Goal: Transaction & Acquisition: Book appointment/travel/reservation

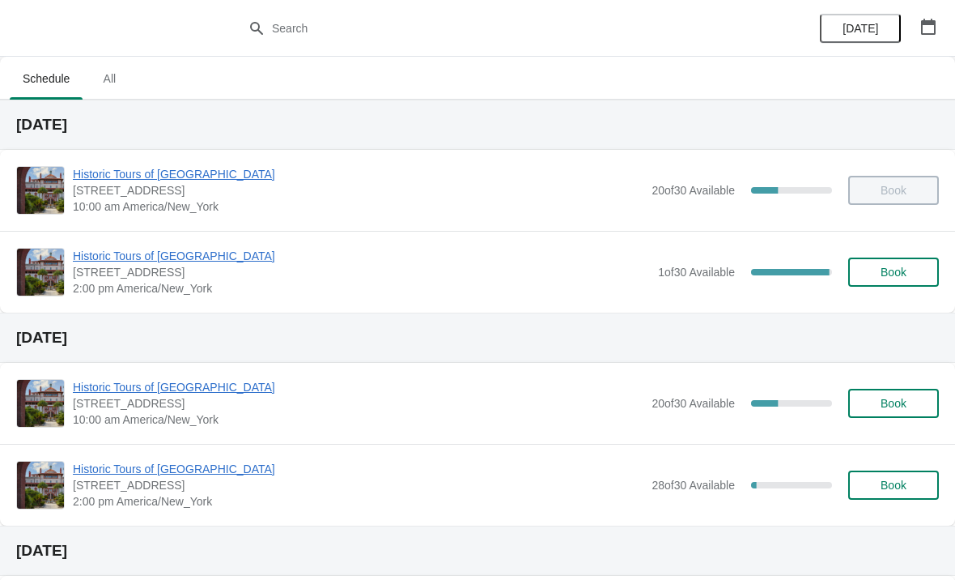
click at [894, 267] on span "Book" at bounding box center [894, 272] width 26 height 13
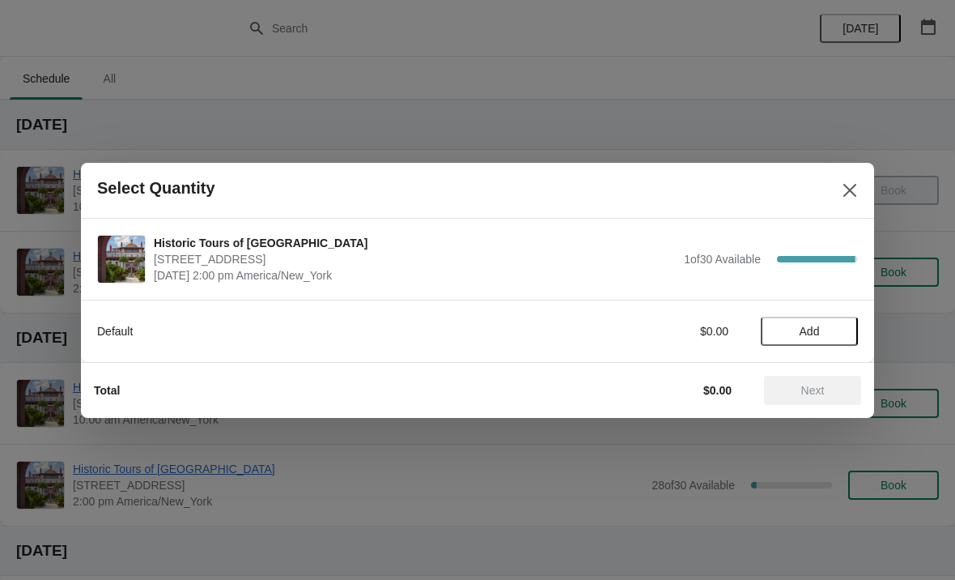
click at [814, 326] on span "Add" at bounding box center [810, 331] width 20 height 13
click at [841, 327] on icon at bounding box center [837, 330] width 17 height 17
click at [846, 380] on button "Next" at bounding box center [812, 390] width 97 height 29
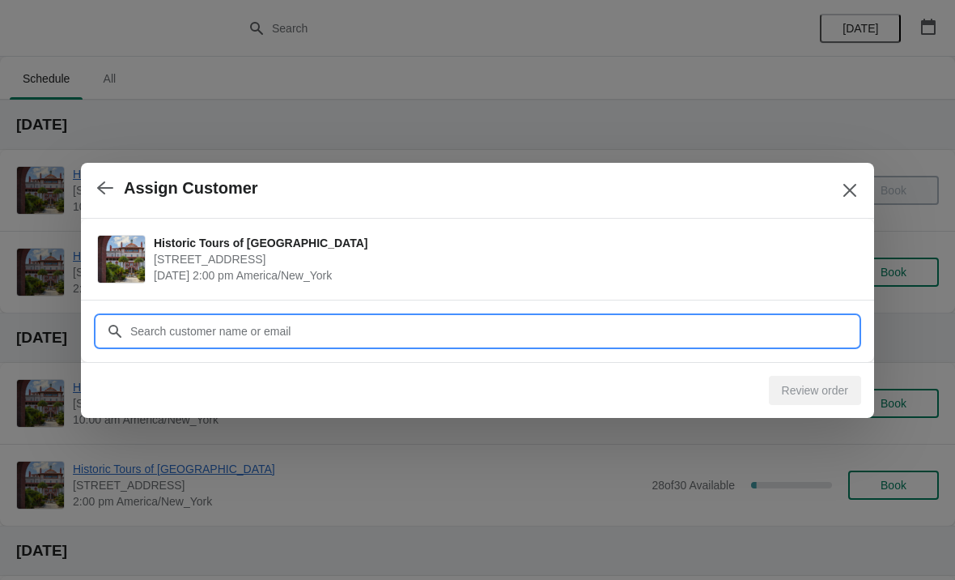
click at [309, 323] on input "Customer" at bounding box center [494, 331] width 729 height 29
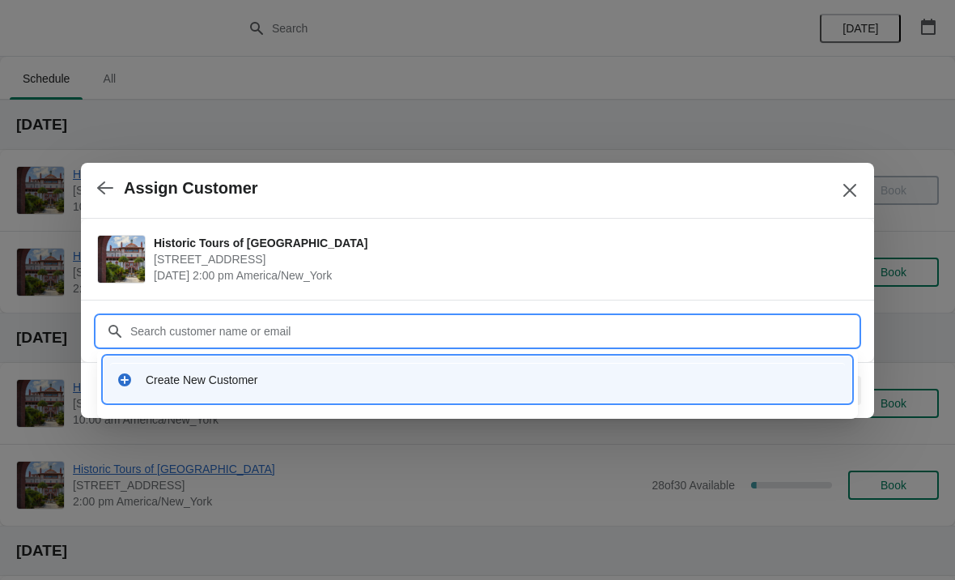
click at [232, 393] on div "Create New Customer" at bounding box center [477, 379] width 735 height 33
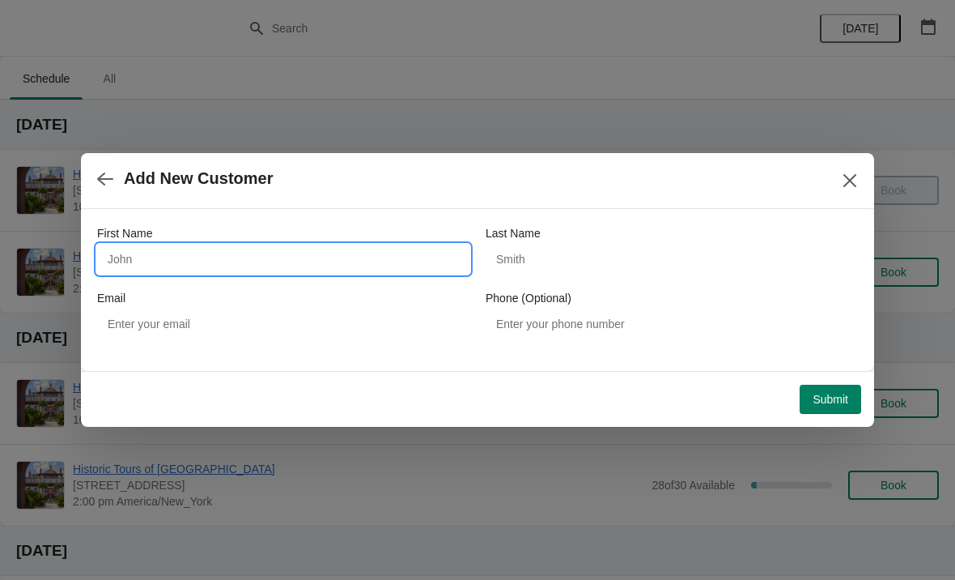
click at [199, 249] on input "First Name" at bounding box center [283, 258] width 372 height 29
type input "Mark"
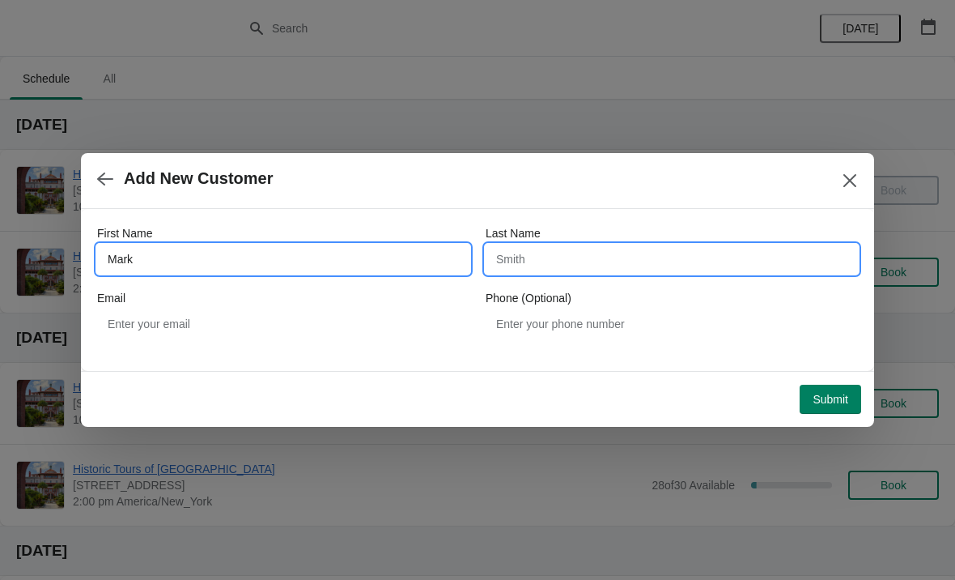
click at [684, 253] on input "Last Name" at bounding box center [672, 258] width 372 height 29
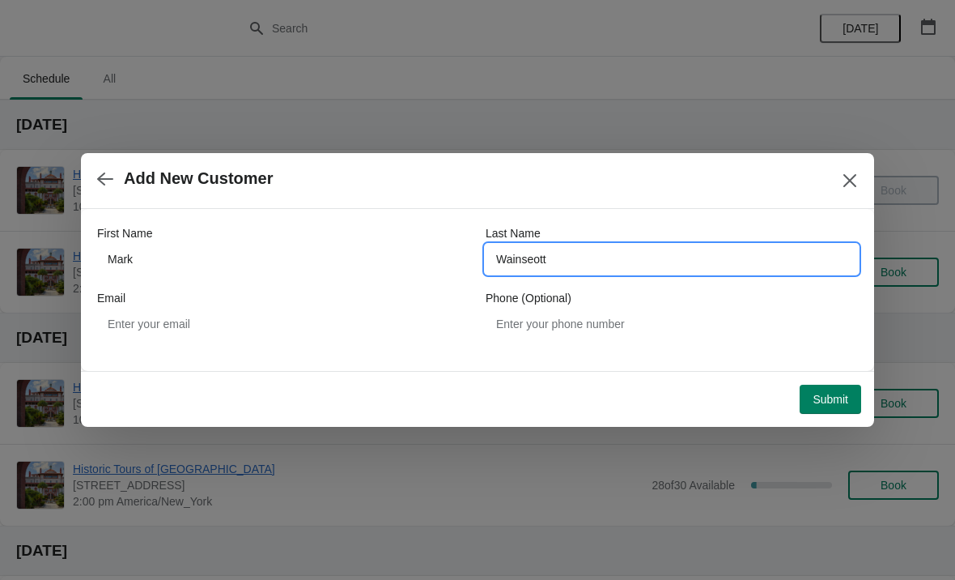
type input "Wainseott"
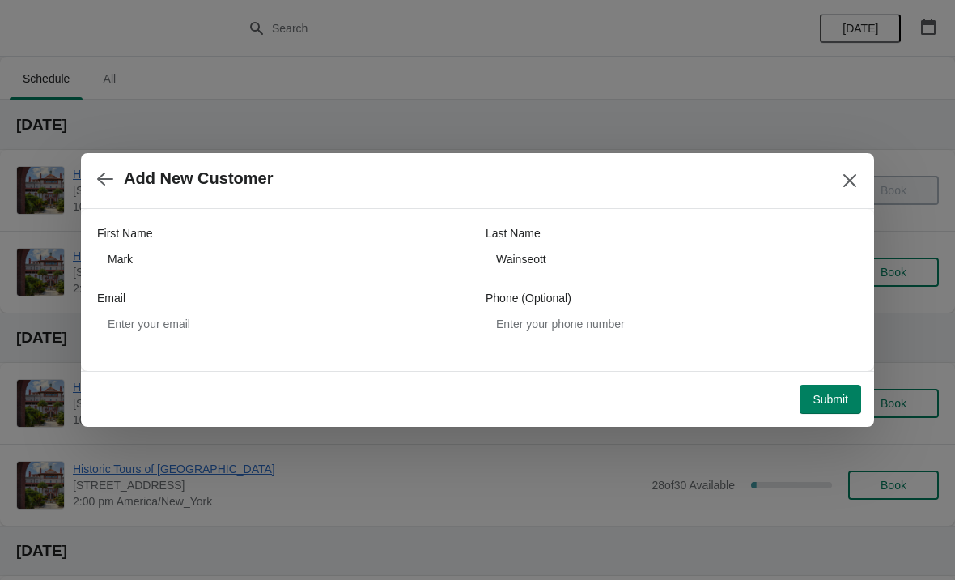
click at [844, 401] on span "Submit" at bounding box center [831, 399] width 36 height 13
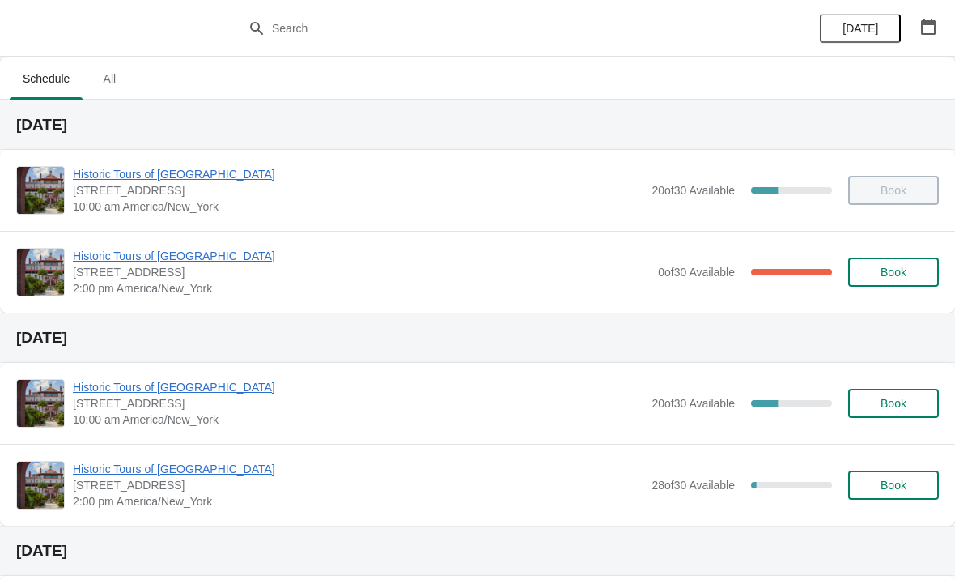
click at [155, 250] on span "Historic Tours of [GEOGRAPHIC_DATA]" at bounding box center [361, 256] width 577 height 16
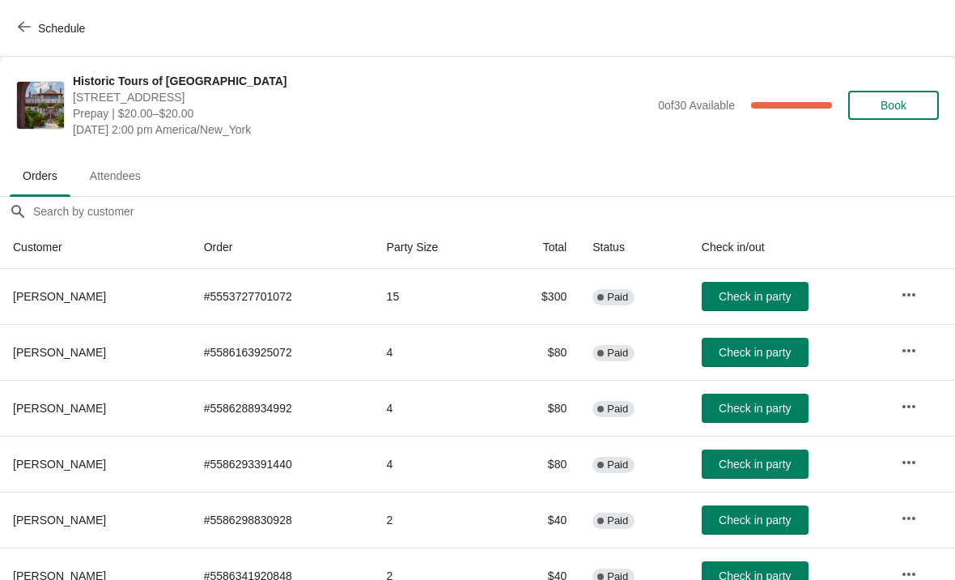
click at [777, 352] on span "Check in party" at bounding box center [755, 352] width 72 height 13
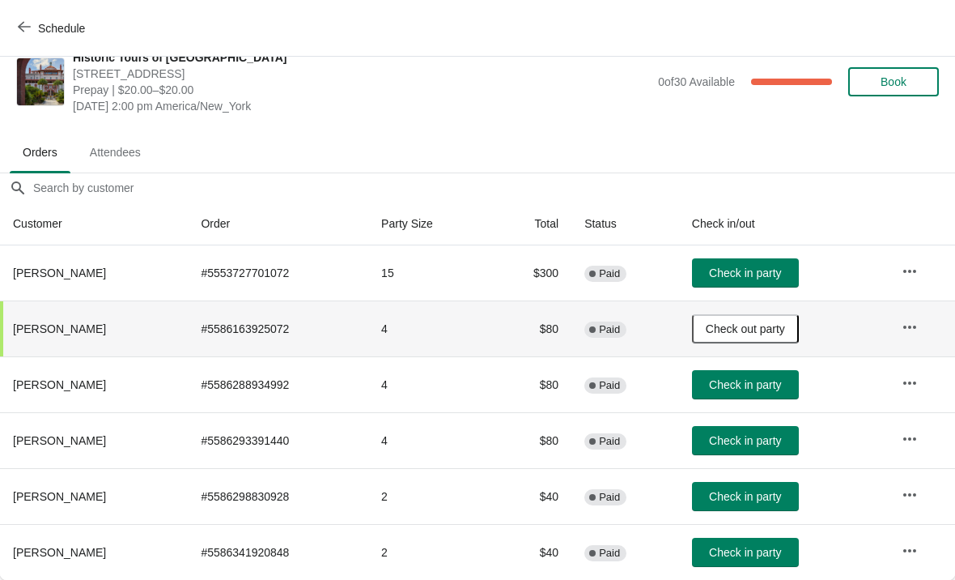
scroll to position [23, 0]
click at [766, 552] on span "Check in party" at bounding box center [745, 552] width 72 height 13
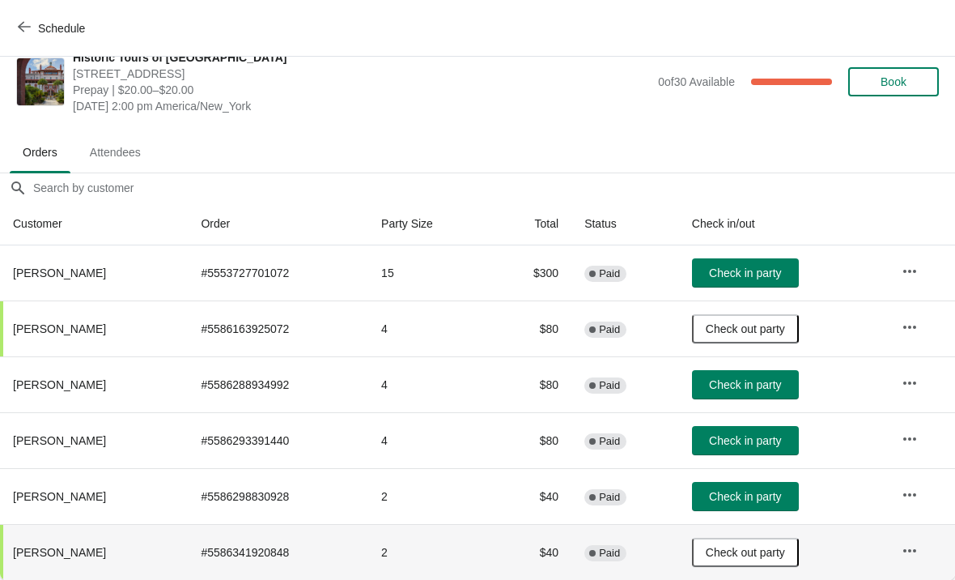
click at [781, 499] on span "Check in party" at bounding box center [745, 496] width 72 height 13
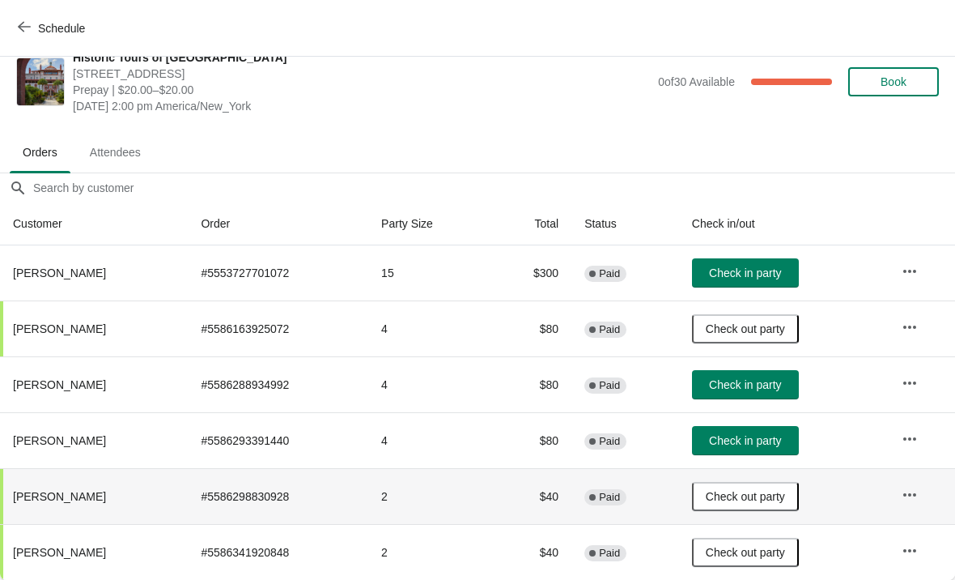
click at [26, 40] on button "Schedule" at bounding box center [53, 28] width 90 height 29
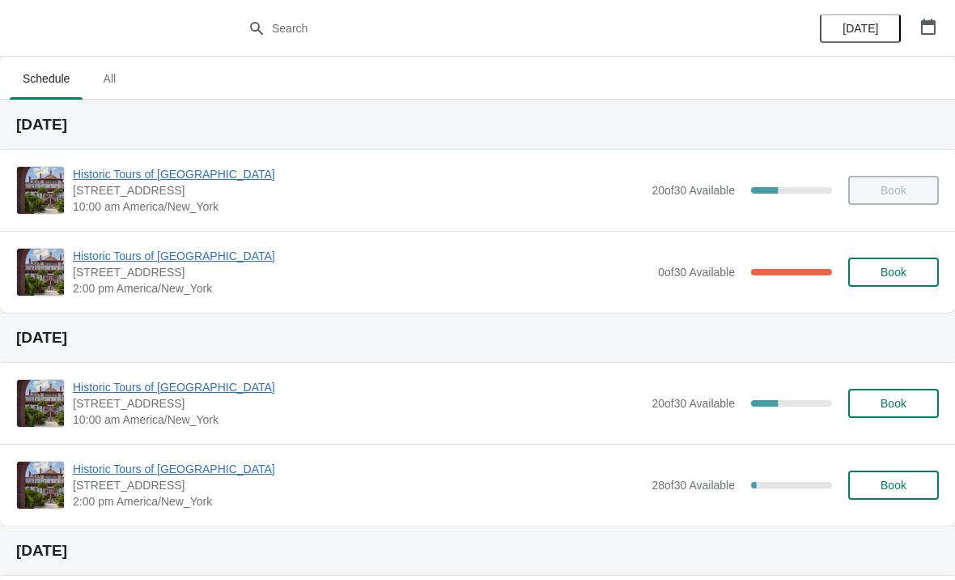
click at [207, 466] on span "Historic Tours of [GEOGRAPHIC_DATA]" at bounding box center [358, 469] width 571 height 16
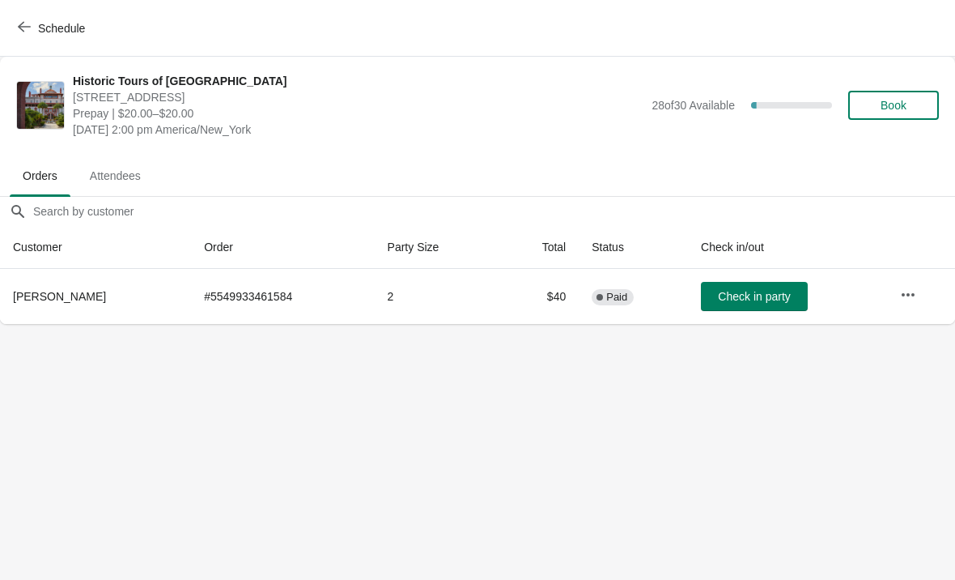
click at [909, 107] on span "Book" at bounding box center [894, 105] width 62 height 13
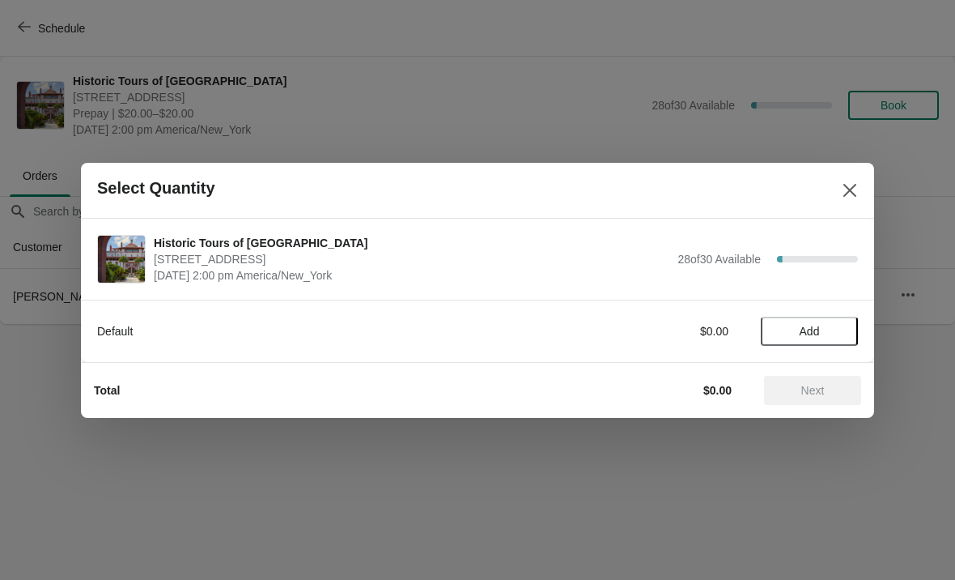
click at [820, 333] on span "Add" at bounding box center [810, 331] width 20 height 13
click at [814, 384] on span "Next" at bounding box center [812, 390] width 23 height 13
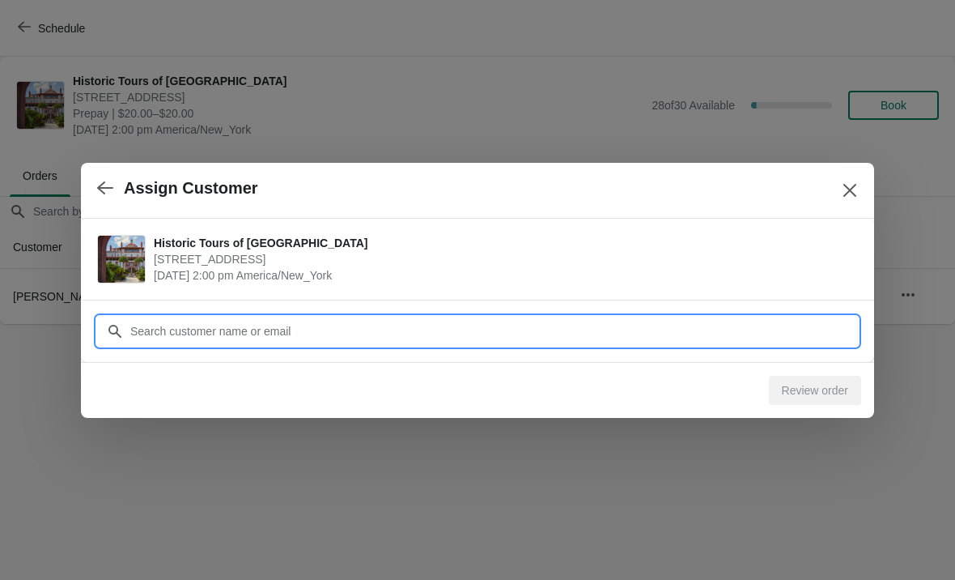
click at [800, 329] on input "Customer" at bounding box center [494, 331] width 729 height 29
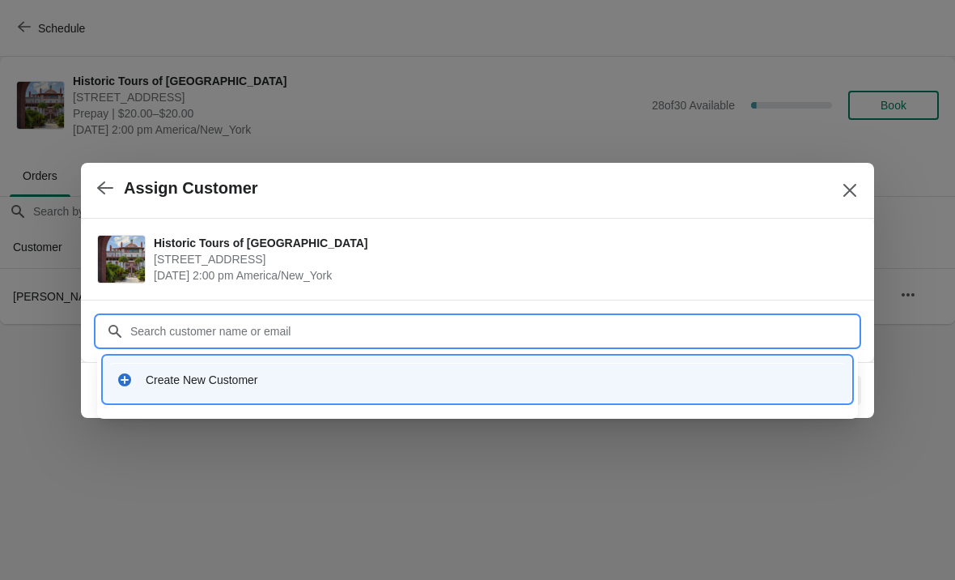
click at [344, 382] on div "Create New Customer" at bounding box center [492, 380] width 693 height 16
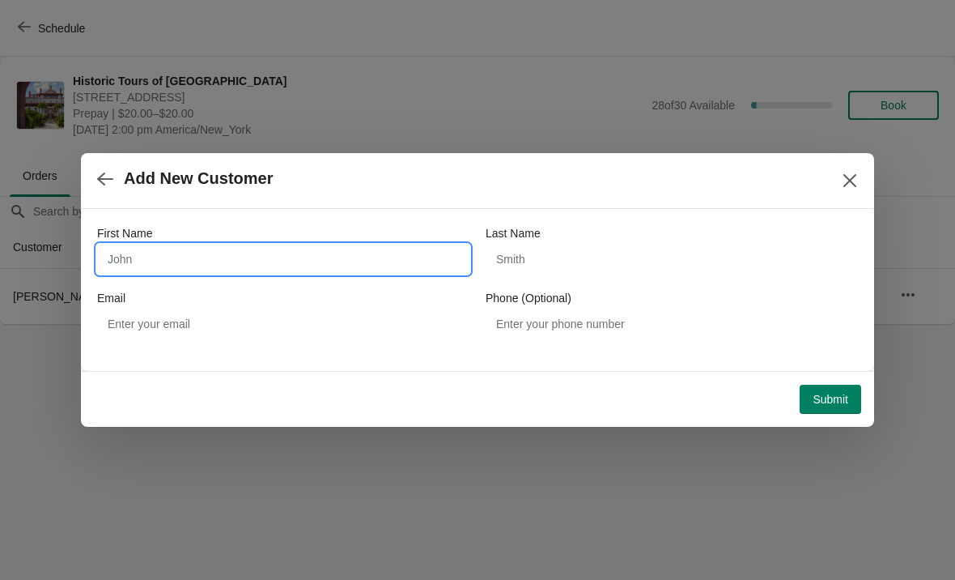
click at [267, 260] on input "First Name" at bounding box center [283, 258] width 372 height 29
type input "Penelope"
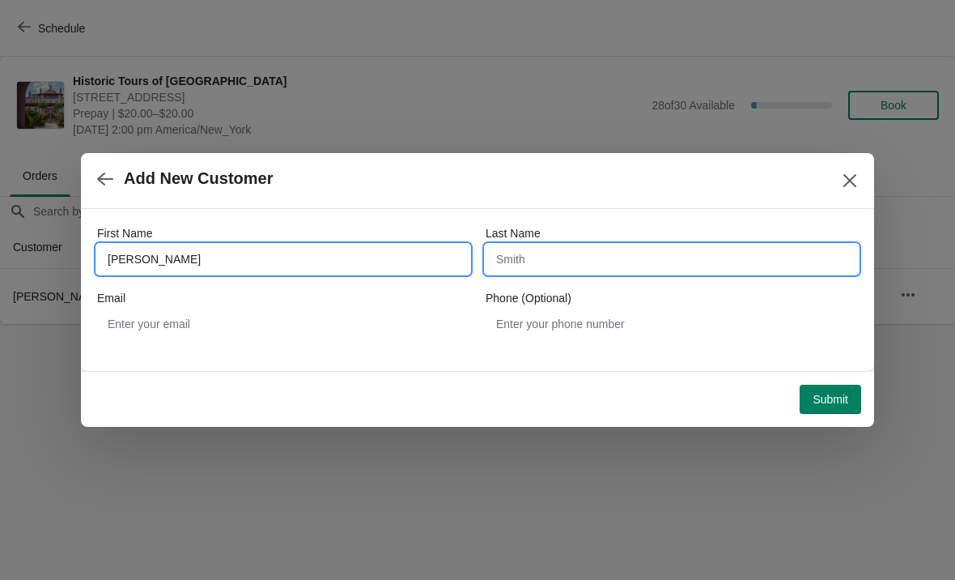
click at [669, 254] on input "Last Name" at bounding box center [672, 258] width 372 height 29
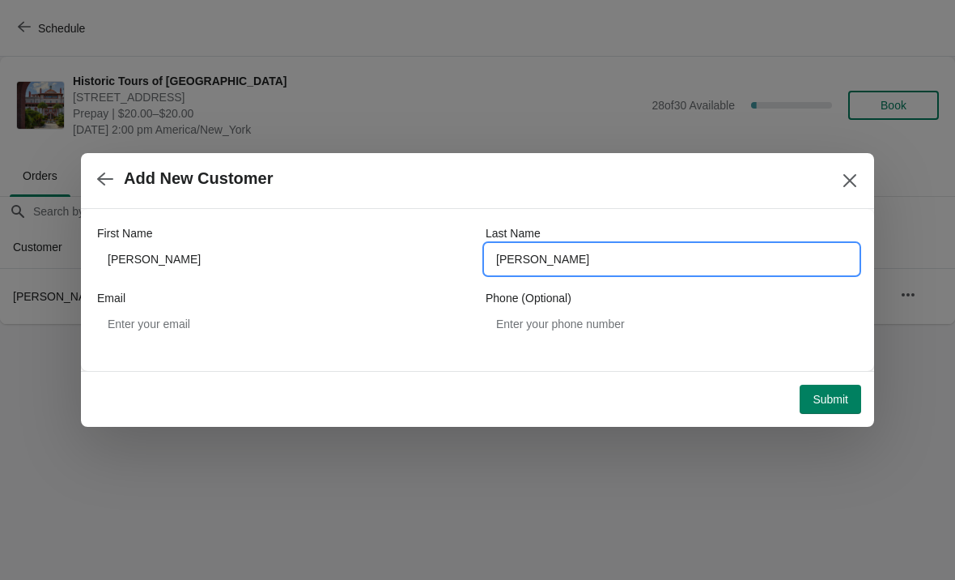
type input "Vogt"
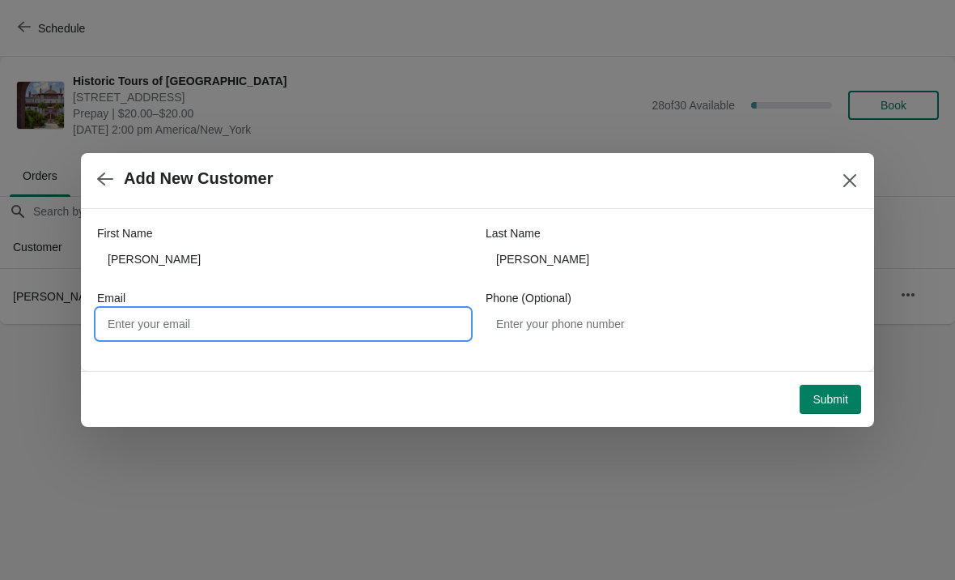
click at [364, 329] on input "Email" at bounding box center [283, 323] width 372 height 29
type input "Penven58@gmail.com"
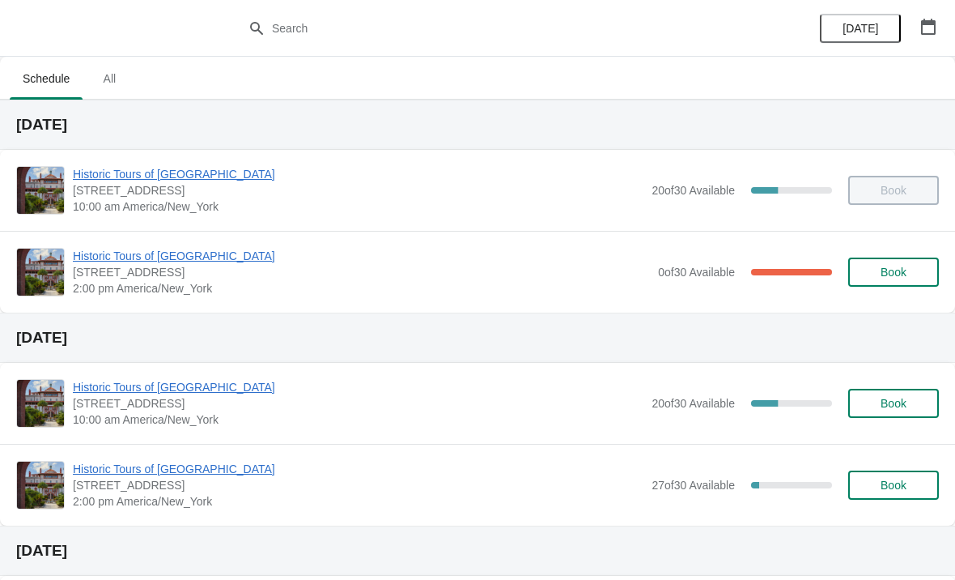
click at [899, 274] on span "Book" at bounding box center [894, 272] width 26 height 13
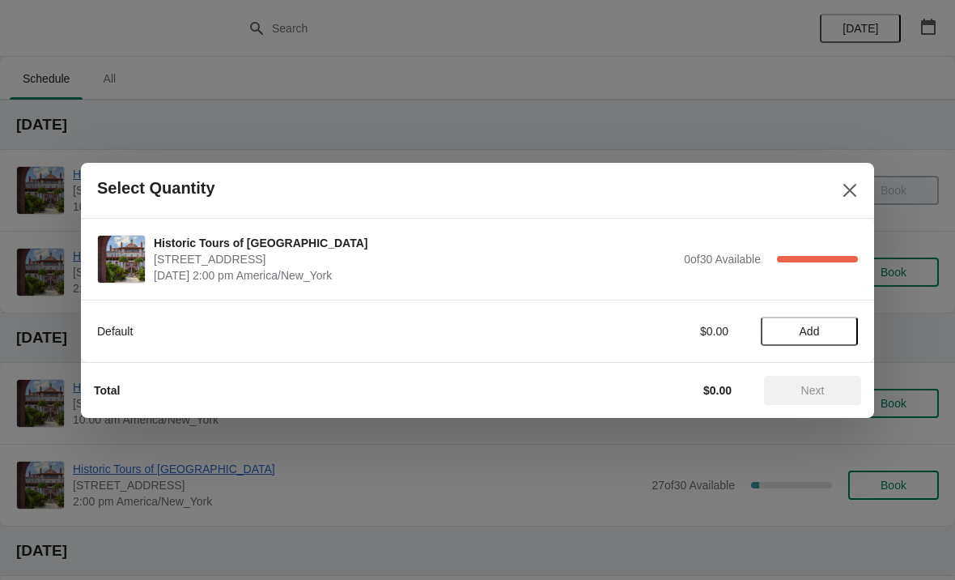
click at [843, 202] on button "Close" at bounding box center [849, 190] width 29 height 29
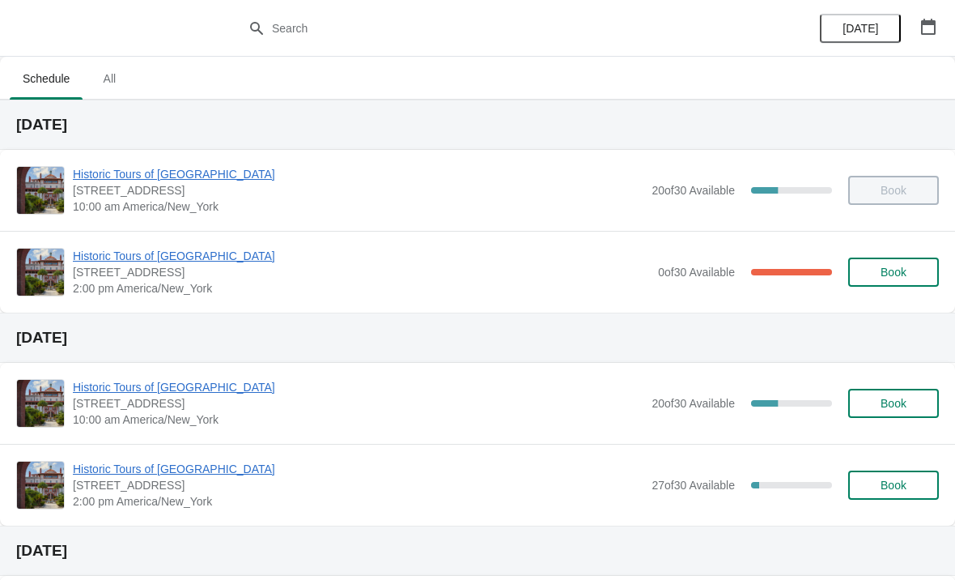
click at [903, 491] on span "Book" at bounding box center [894, 484] width 26 height 13
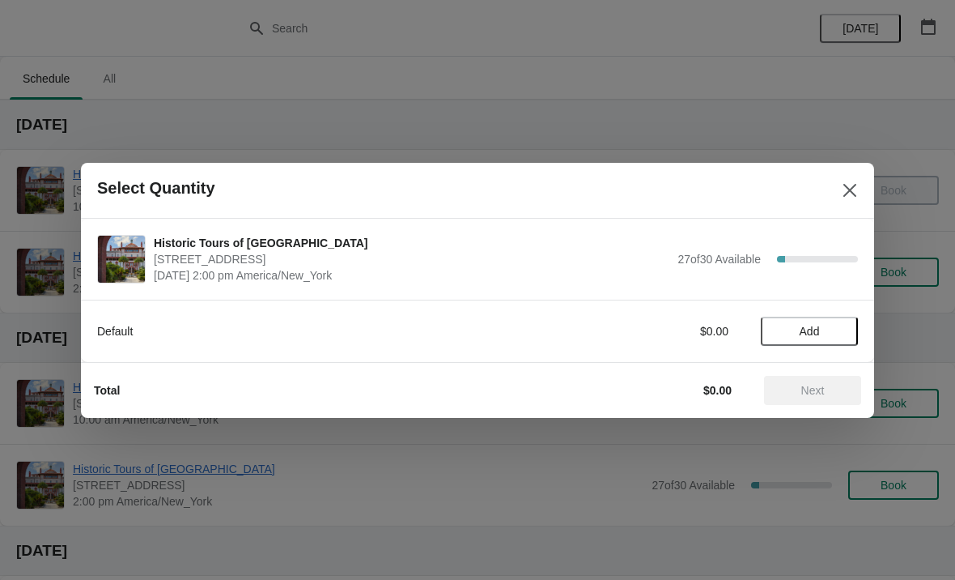
click at [830, 342] on button "Add" at bounding box center [809, 331] width 97 height 29
click at [824, 384] on span "Next" at bounding box center [812, 390] width 23 height 13
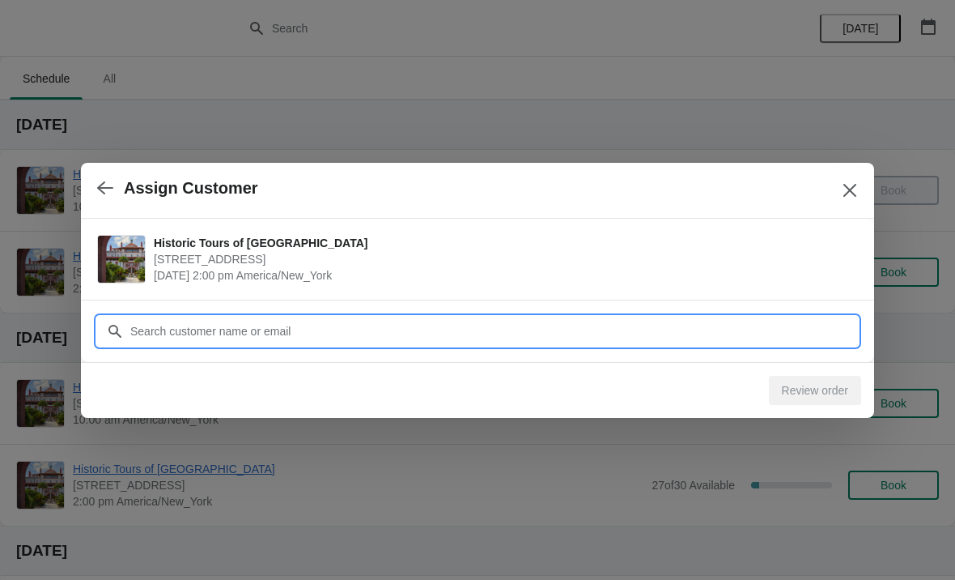
click at [603, 337] on input "Customer" at bounding box center [494, 331] width 729 height 29
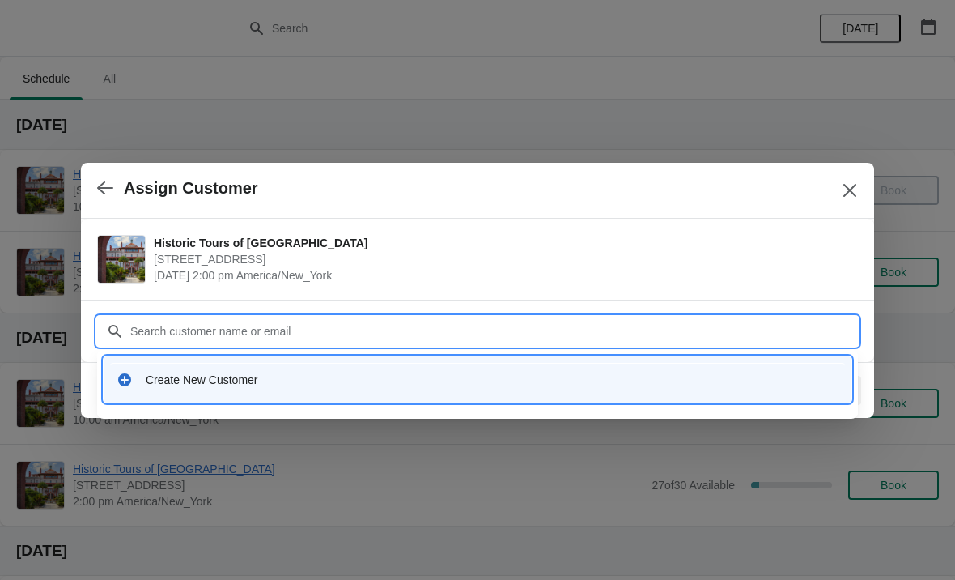
click at [324, 376] on div "Create New Customer" at bounding box center [492, 380] width 693 height 16
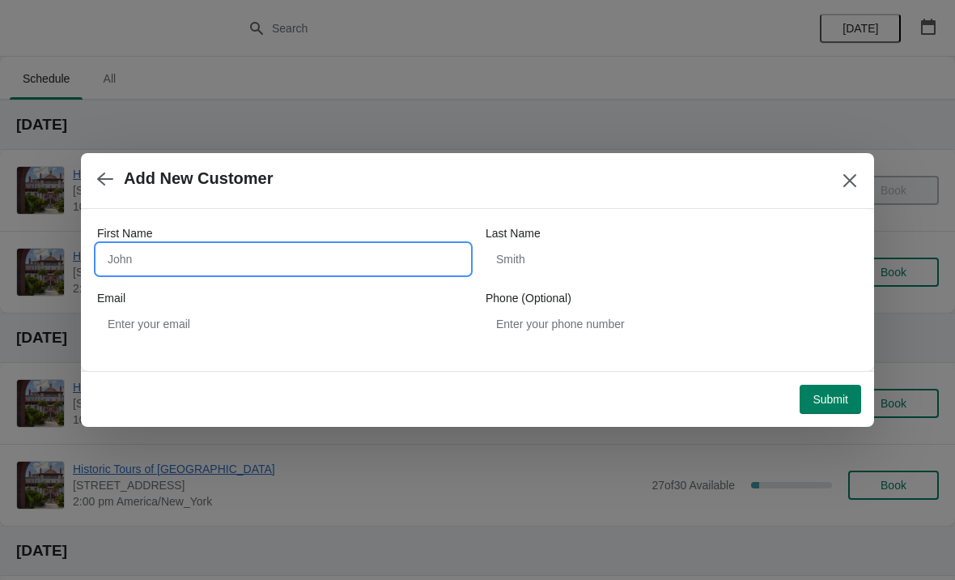
click at [303, 245] on input "First Name" at bounding box center [283, 258] width 372 height 29
type input "Kim"
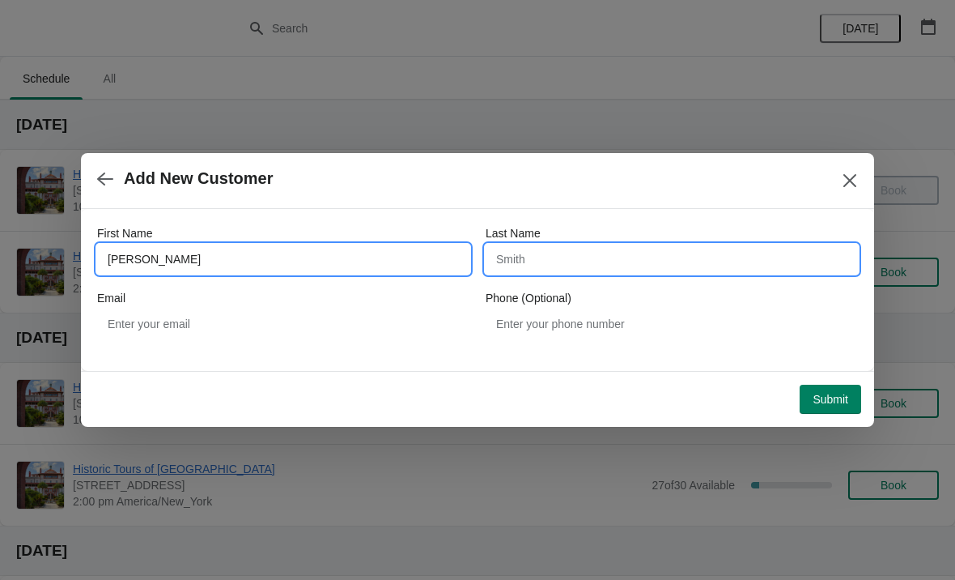
click at [754, 270] on input "Last Name" at bounding box center [672, 258] width 372 height 29
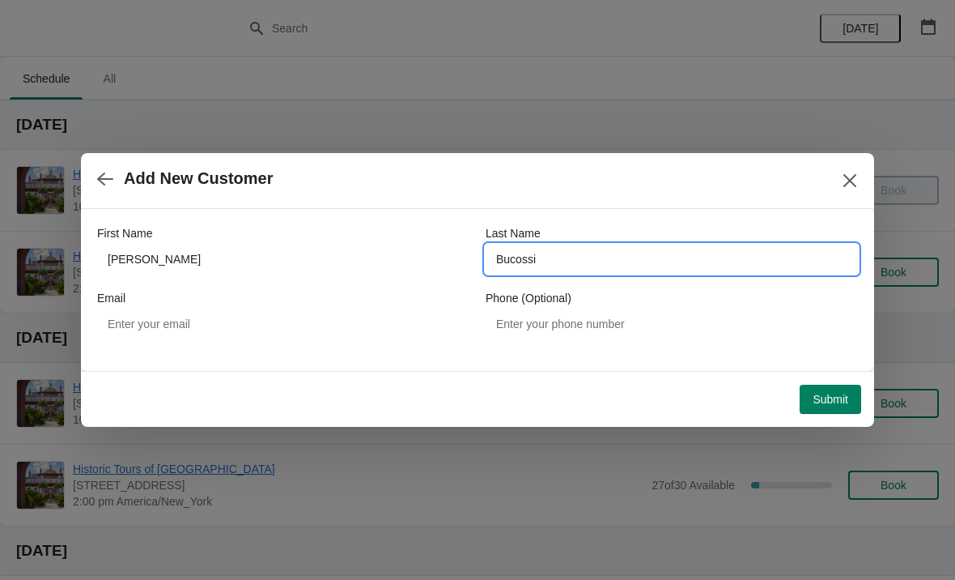
type input "Bucossi"
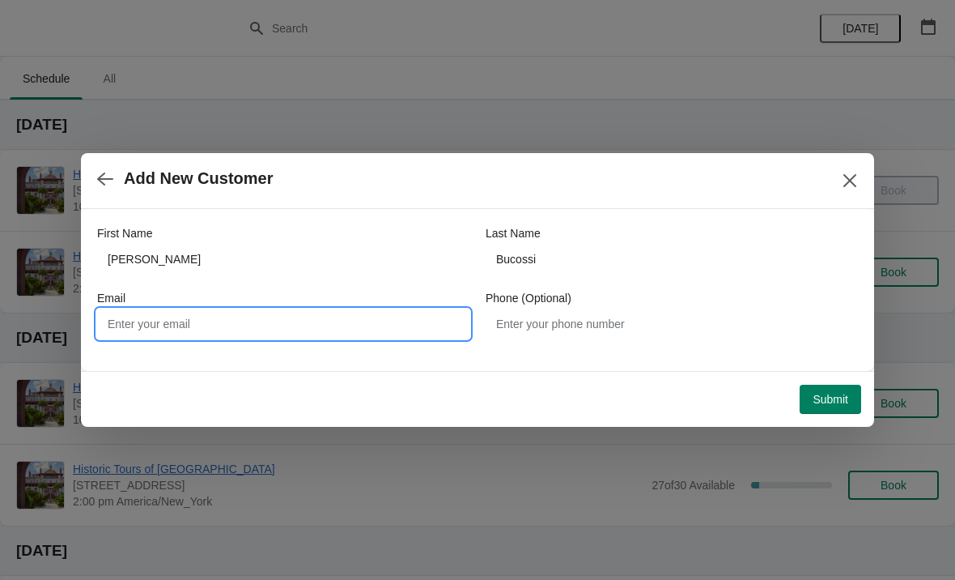
click at [257, 316] on input "Email" at bounding box center [283, 323] width 372 height 29
type input "Kimbucossi@gmail.com"
click at [839, 406] on span "Submit" at bounding box center [831, 399] width 36 height 13
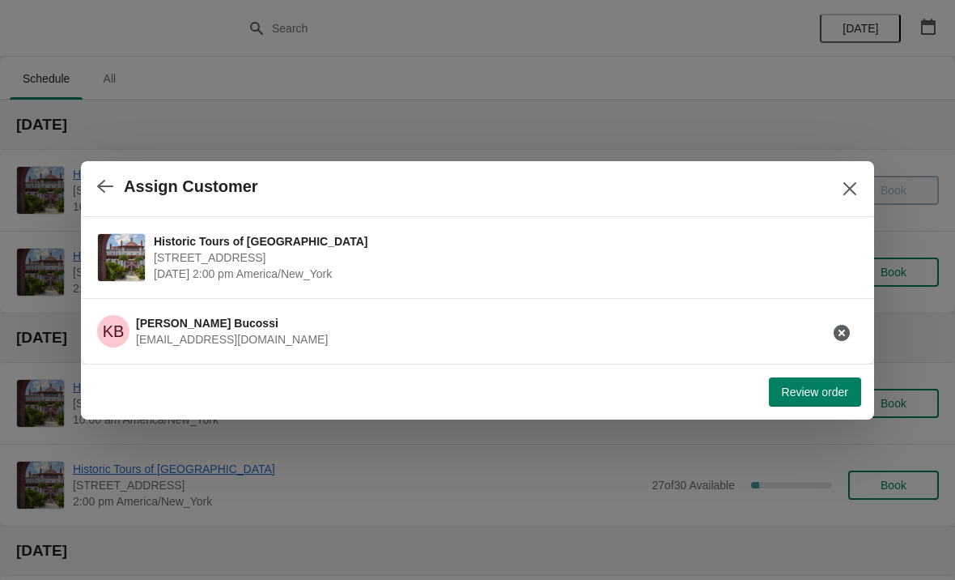
click at [802, 402] on button "Review order" at bounding box center [815, 391] width 92 height 29
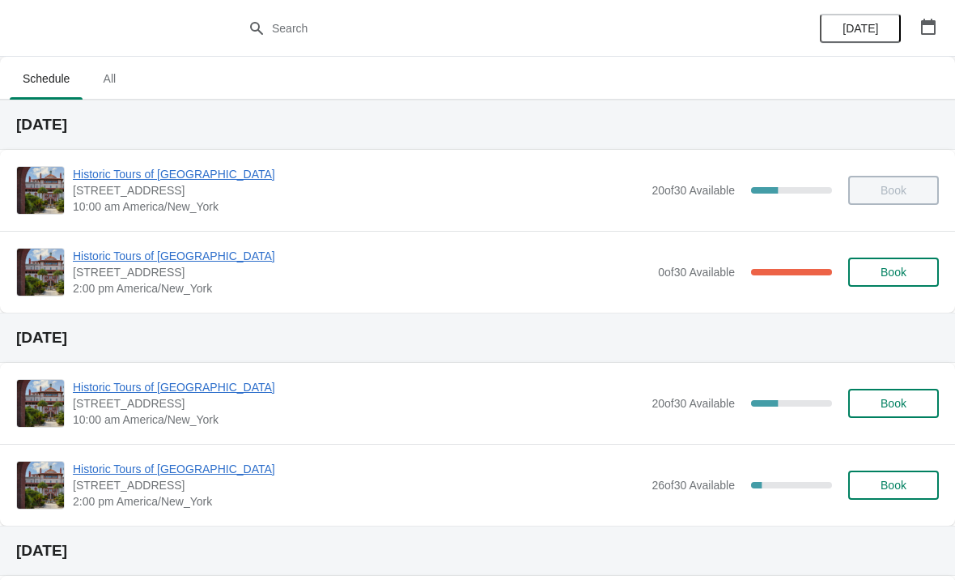
click at [879, 273] on span "Book" at bounding box center [894, 272] width 62 height 13
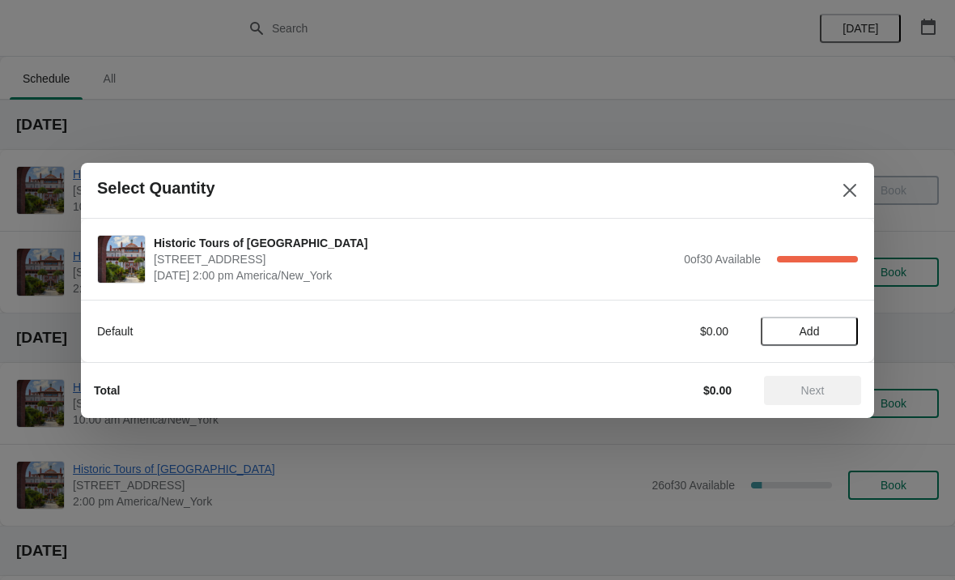
click at [831, 321] on button "Add" at bounding box center [809, 331] width 97 height 29
click at [808, 393] on span "Next" at bounding box center [812, 390] width 23 height 13
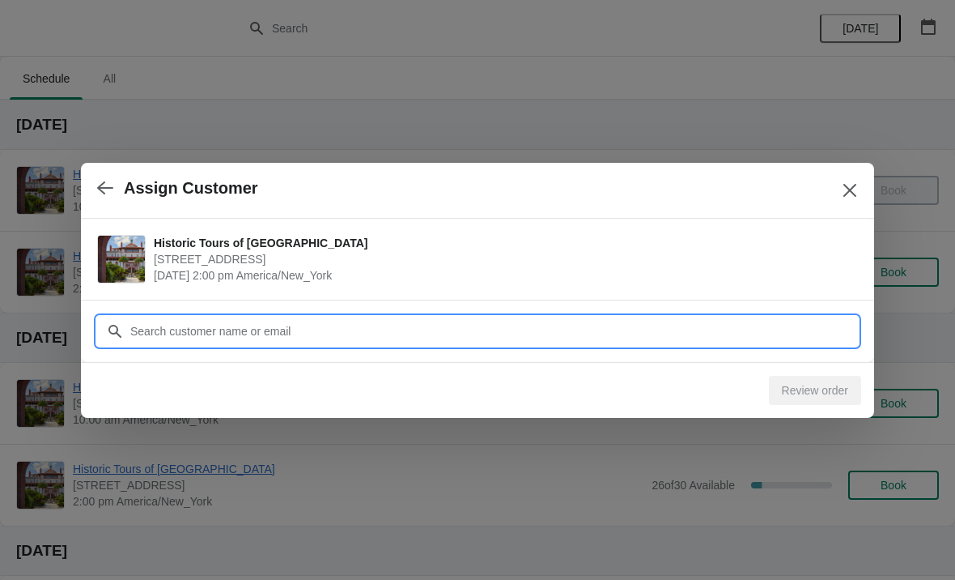
click at [477, 340] on input "Customer" at bounding box center [494, 331] width 729 height 29
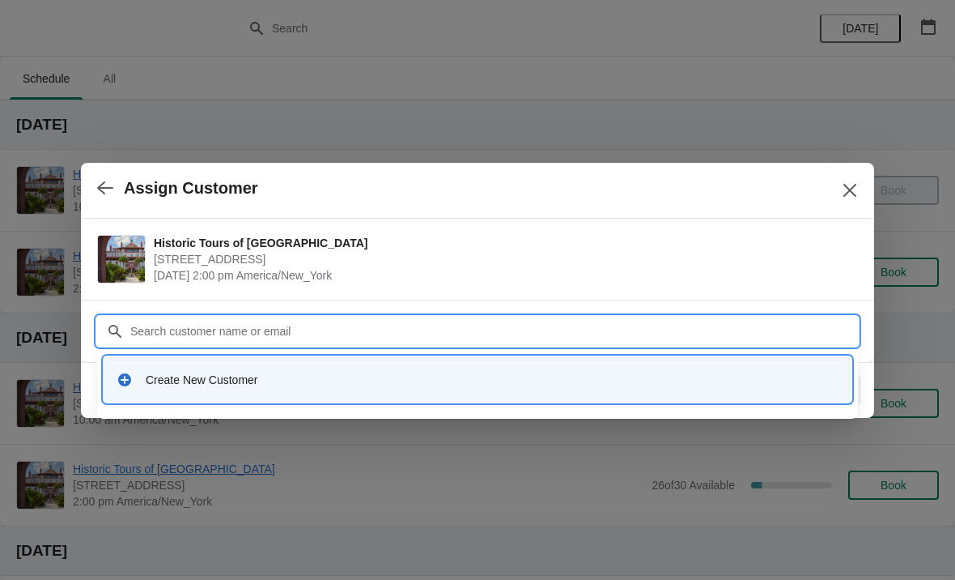
click at [287, 380] on div "Create New Customer" at bounding box center [492, 380] width 693 height 16
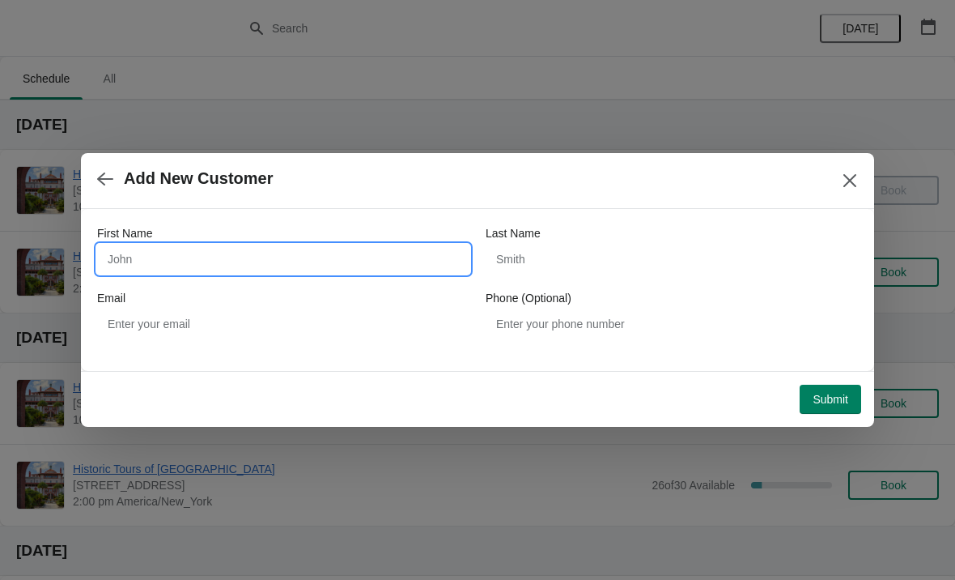
click at [304, 258] on input "First Name" at bounding box center [283, 258] width 372 height 29
type input "Paggy"
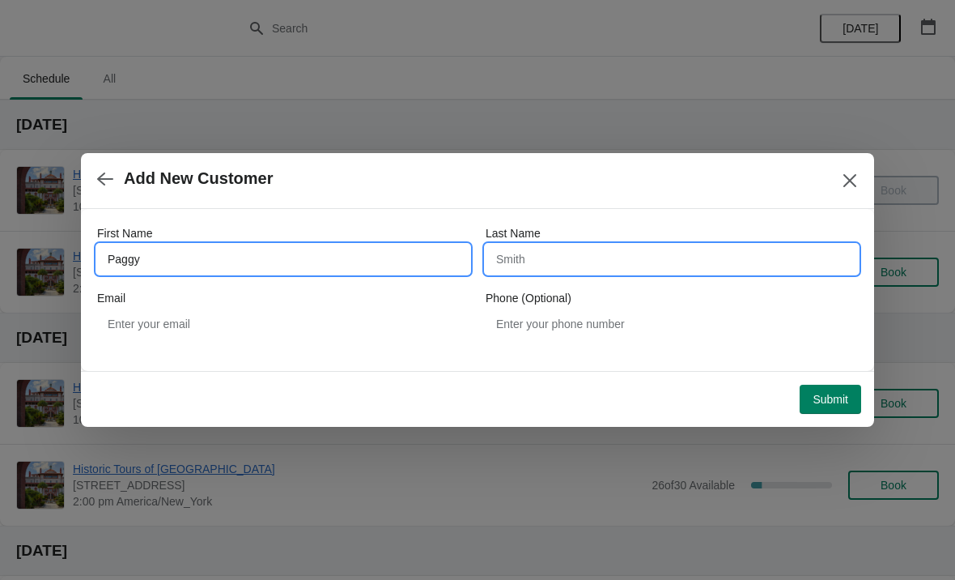
click at [695, 250] on input "Last Name" at bounding box center [672, 258] width 372 height 29
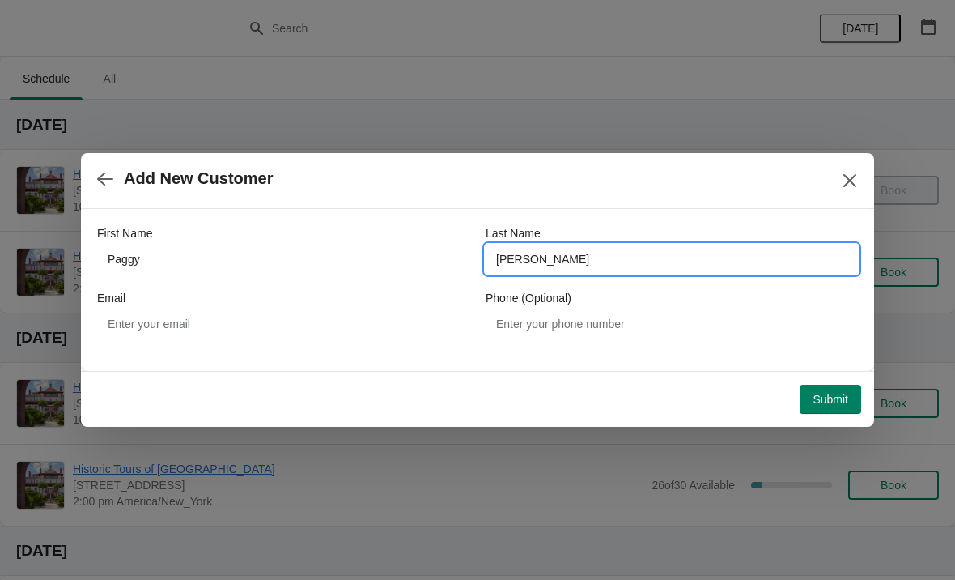
type input "Sullivan"
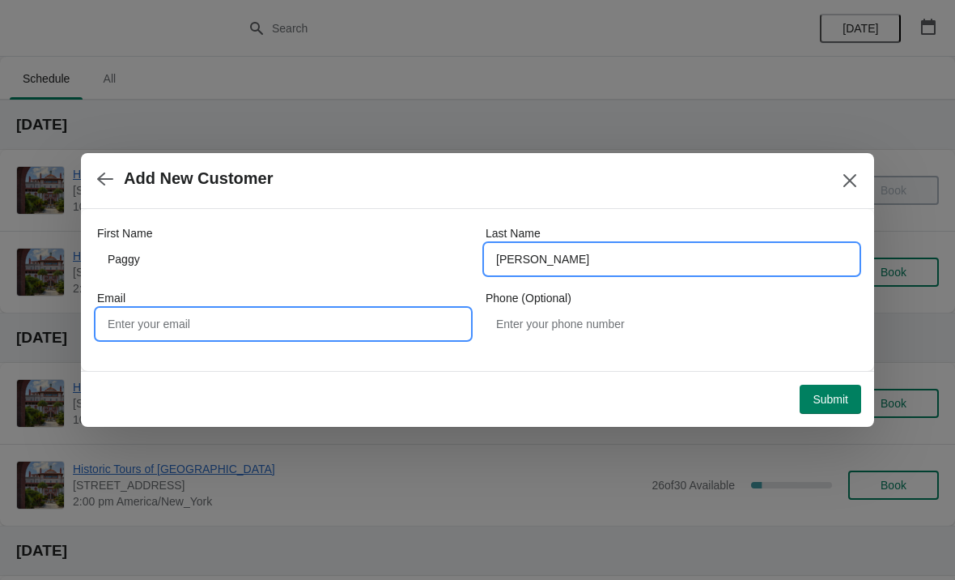
click at [407, 317] on input "Email" at bounding box center [283, 323] width 372 height 29
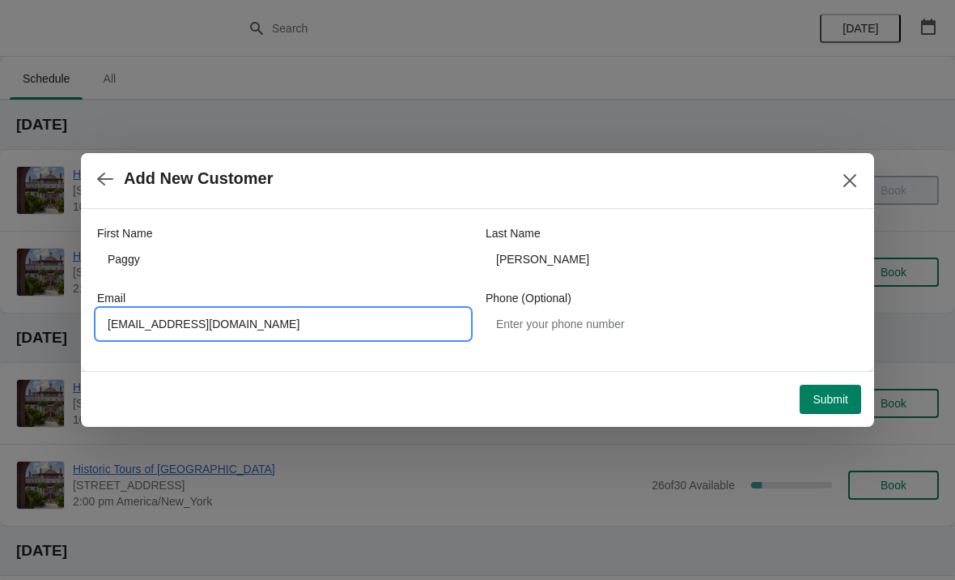
type input "Pas382@comcast.net"
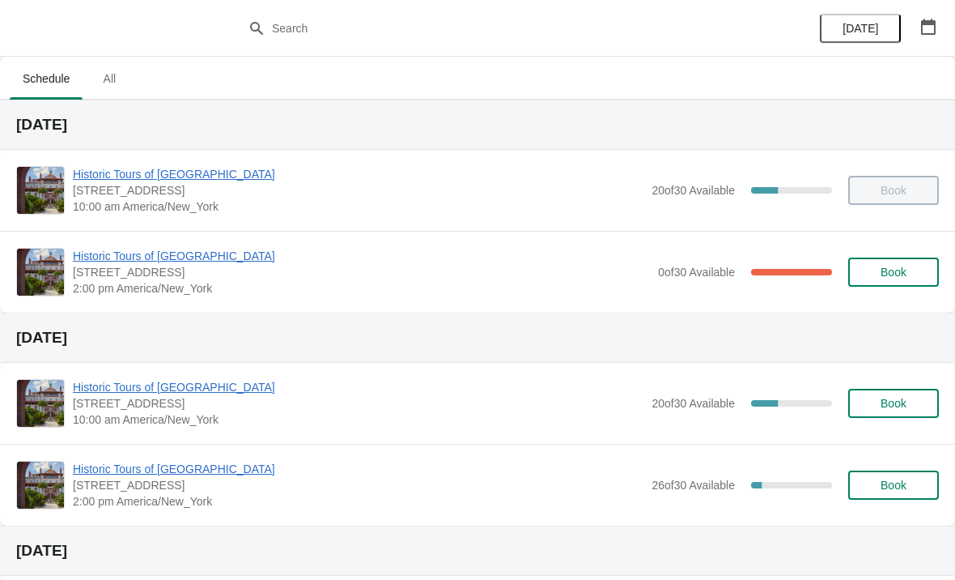
click at [154, 261] on span "Historic Tours of [GEOGRAPHIC_DATA]" at bounding box center [361, 256] width 577 height 16
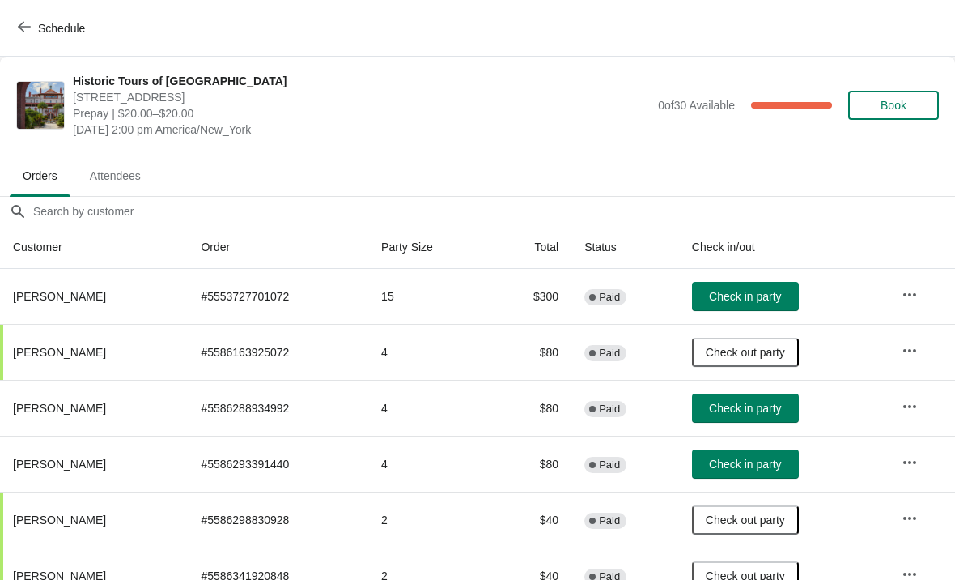
click at [777, 458] on span "Check in party" at bounding box center [745, 463] width 72 height 13
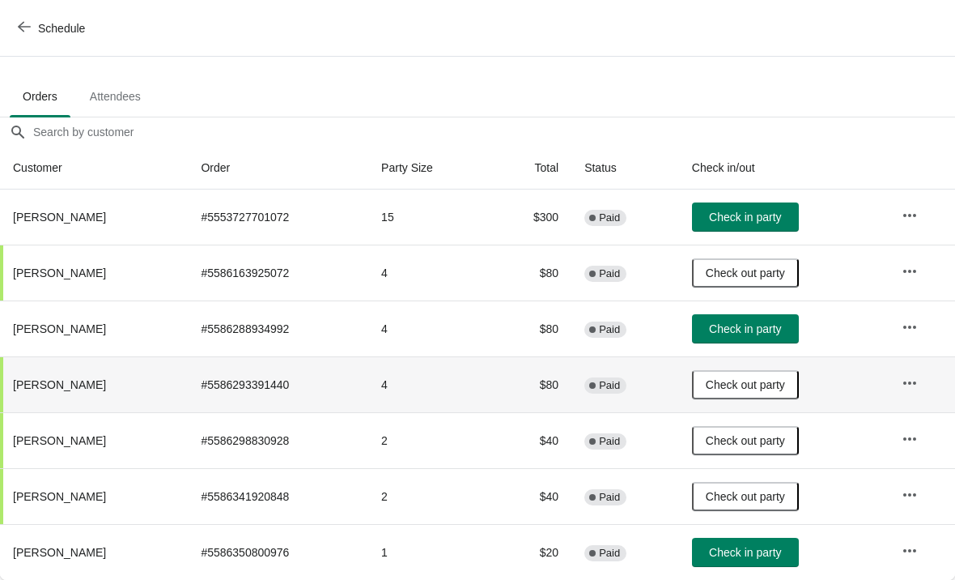
scroll to position [79, 0]
click at [755, 538] on button "Check in party" at bounding box center [745, 551] width 107 height 29
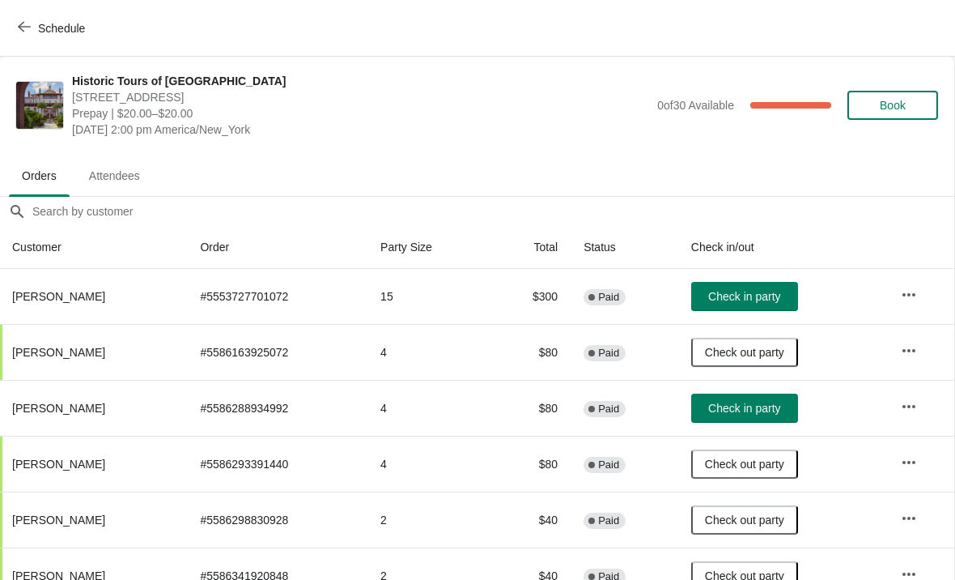
scroll to position [0, 1]
click at [25, 27] on icon "button" at bounding box center [24, 27] width 13 height 11
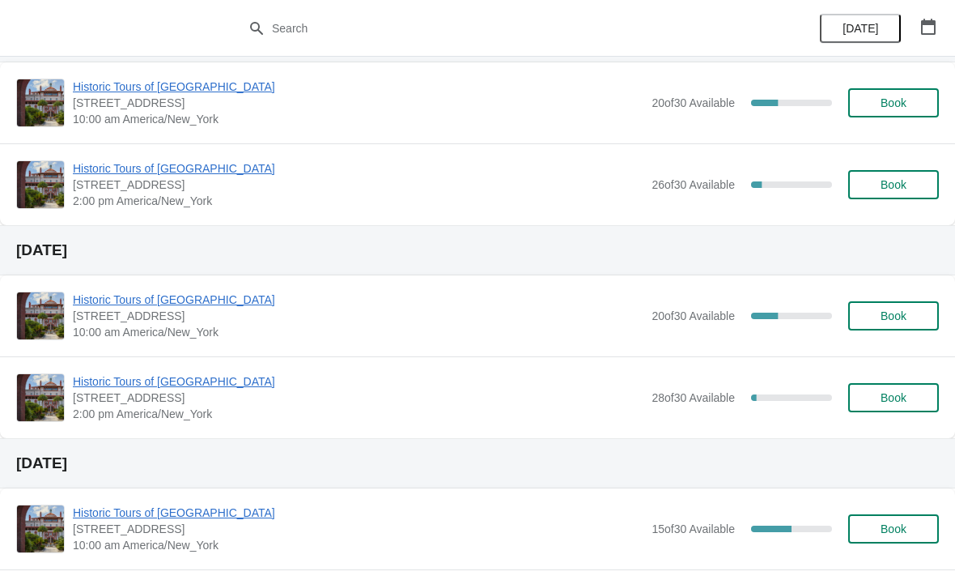
scroll to position [302, 0]
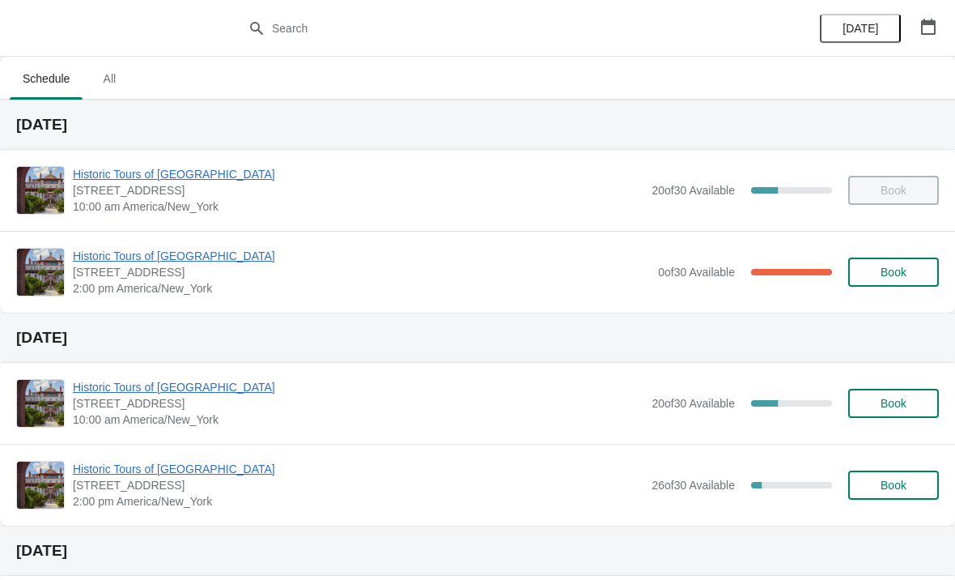
click at [121, 384] on span "Historic Tours of [GEOGRAPHIC_DATA]" at bounding box center [358, 387] width 571 height 16
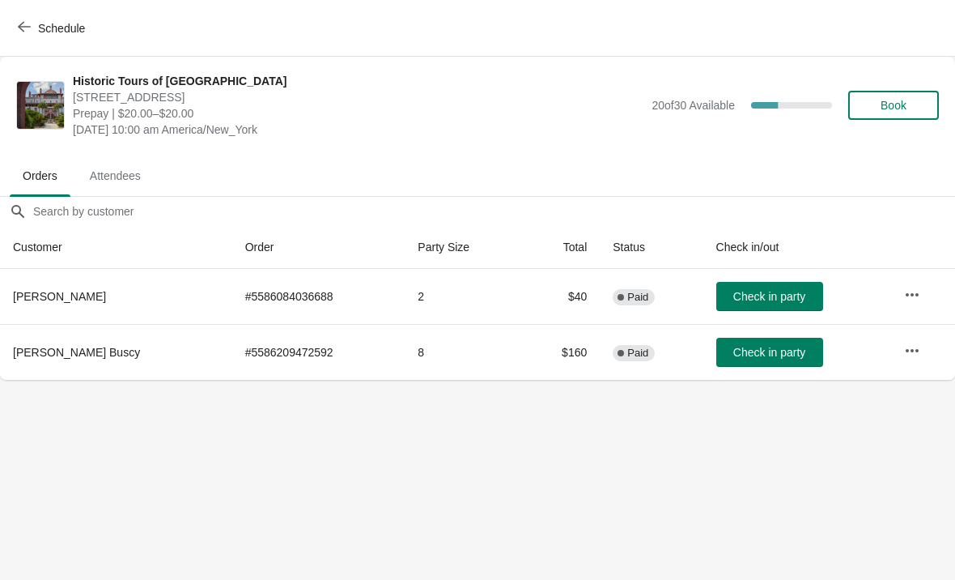
click at [23, 32] on icon "button" at bounding box center [24, 26] width 13 height 13
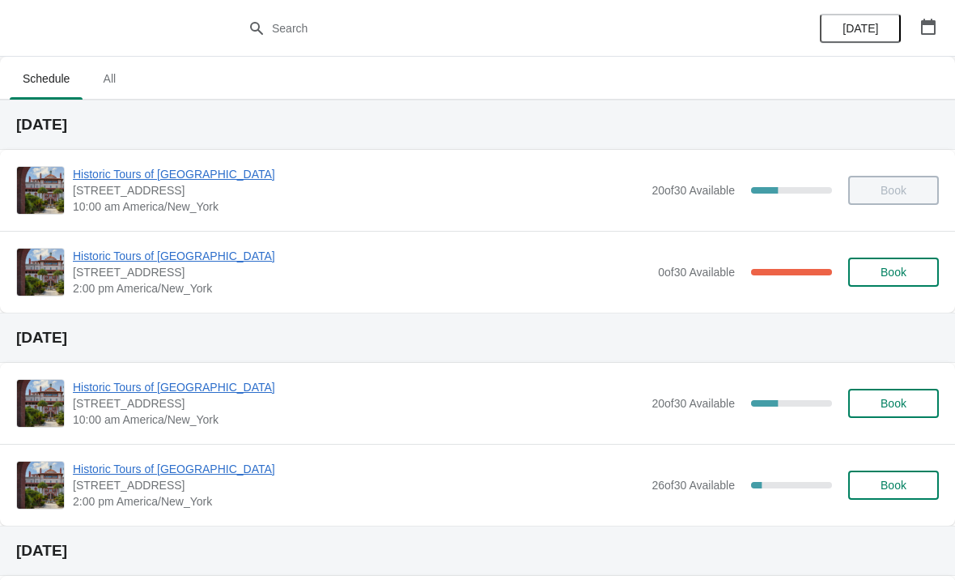
click at [903, 406] on span "Book" at bounding box center [894, 403] width 26 height 13
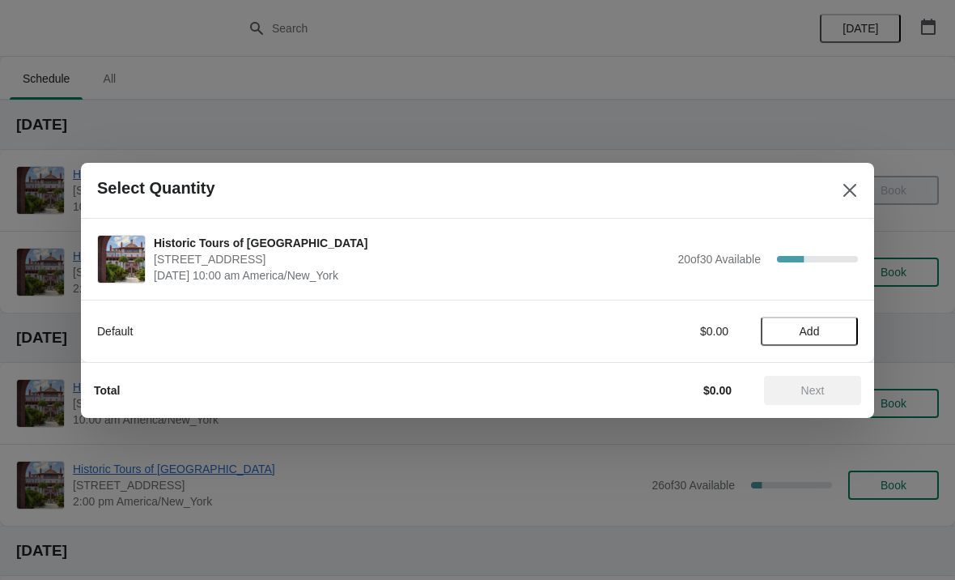
click at [801, 339] on button "Add" at bounding box center [809, 331] width 97 height 29
click at [805, 393] on span "Next" at bounding box center [812, 390] width 23 height 13
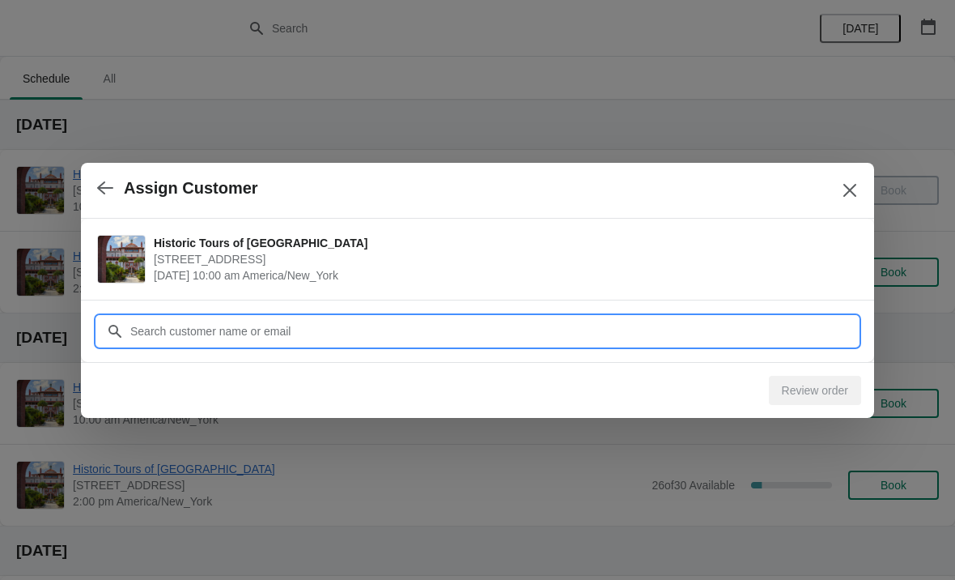
click at [279, 330] on input "Customer" at bounding box center [494, 331] width 729 height 29
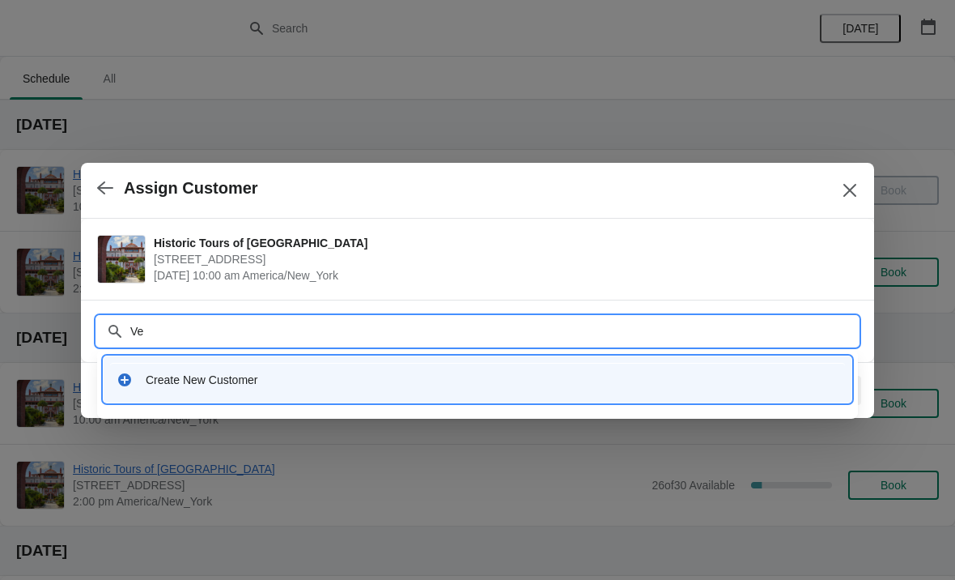
type input "Ver"
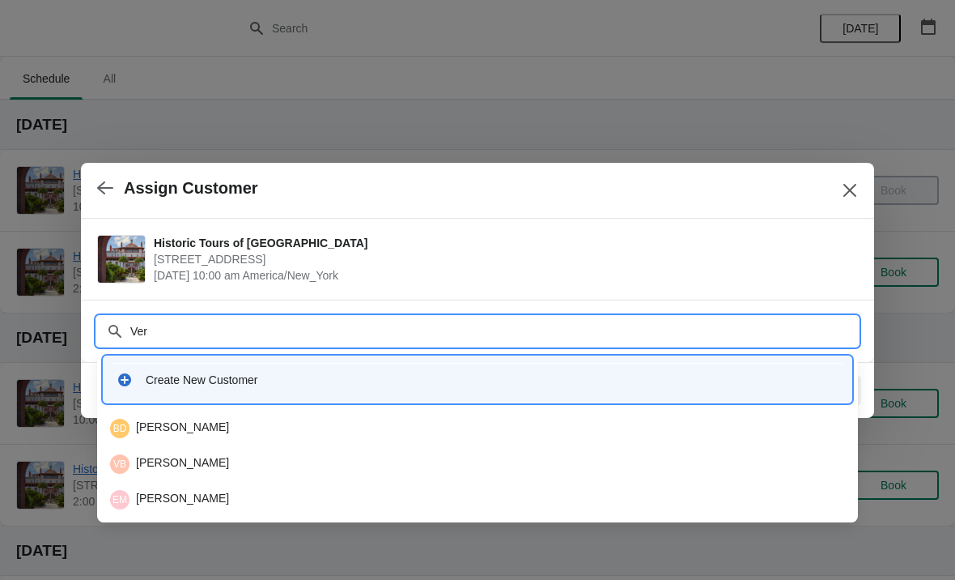
click at [203, 399] on div "Create New Customer" at bounding box center [478, 379] width 748 height 46
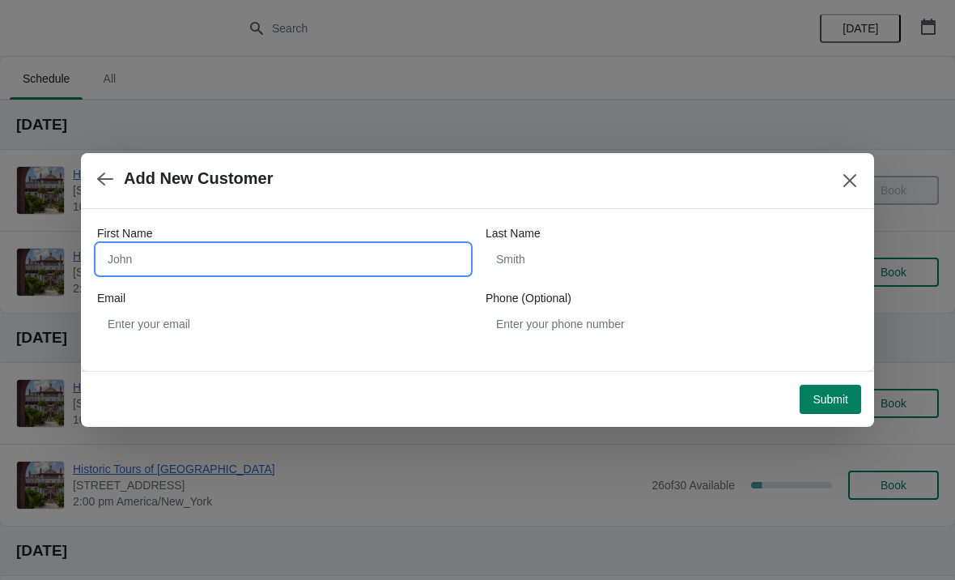
click at [252, 253] on input "First Name" at bounding box center [283, 258] width 372 height 29
type input "Veronica"
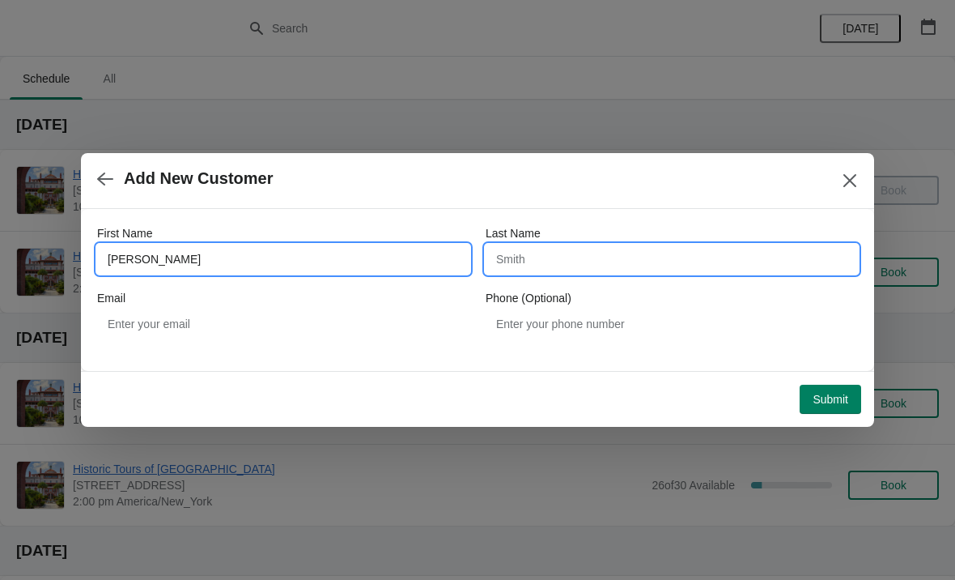
click at [564, 260] on input "Last Name" at bounding box center [672, 258] width 372 height 29
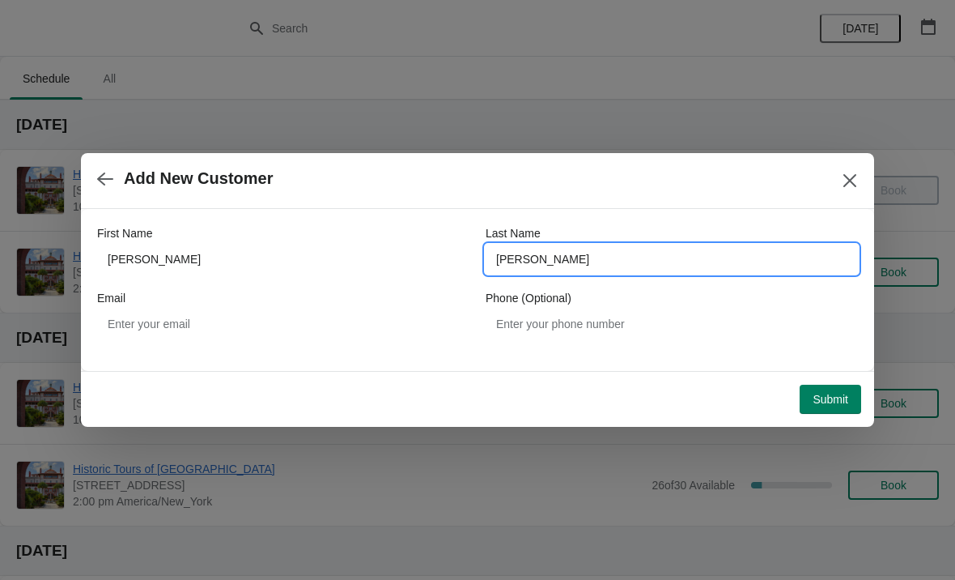
type input "Chavez"
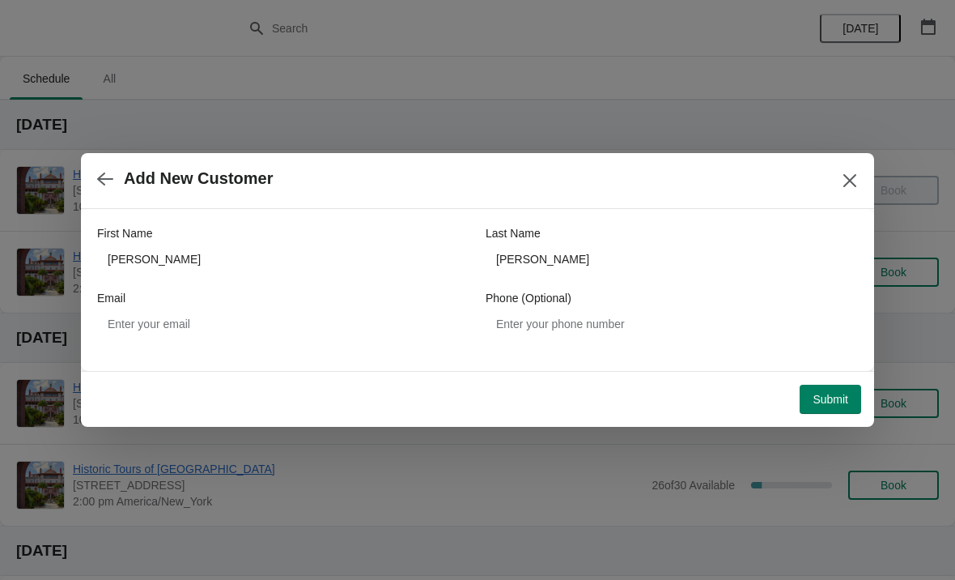
click at [818, 406] on span "Submit" at bounding box center [831, 399] width 36 height 13
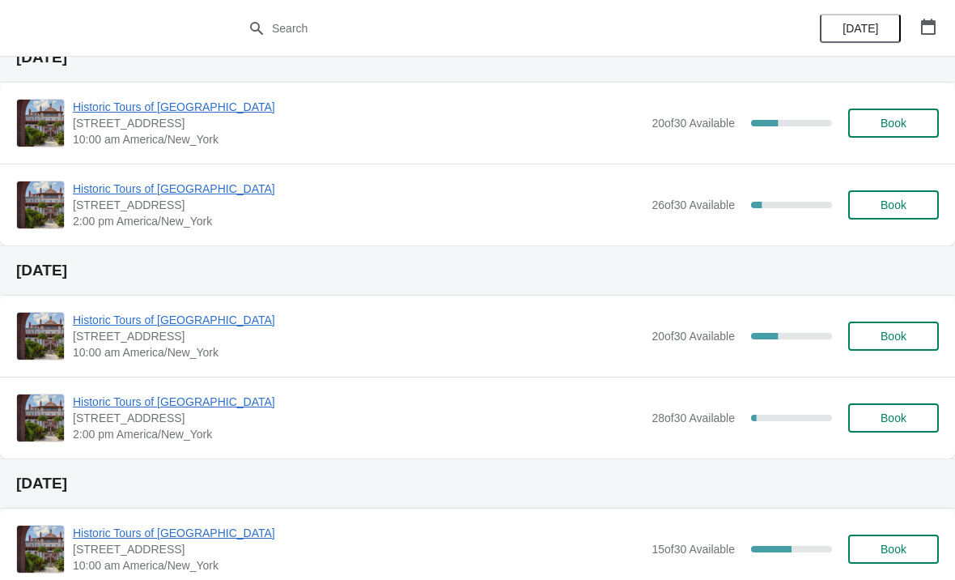
scroll to position [286, 0]
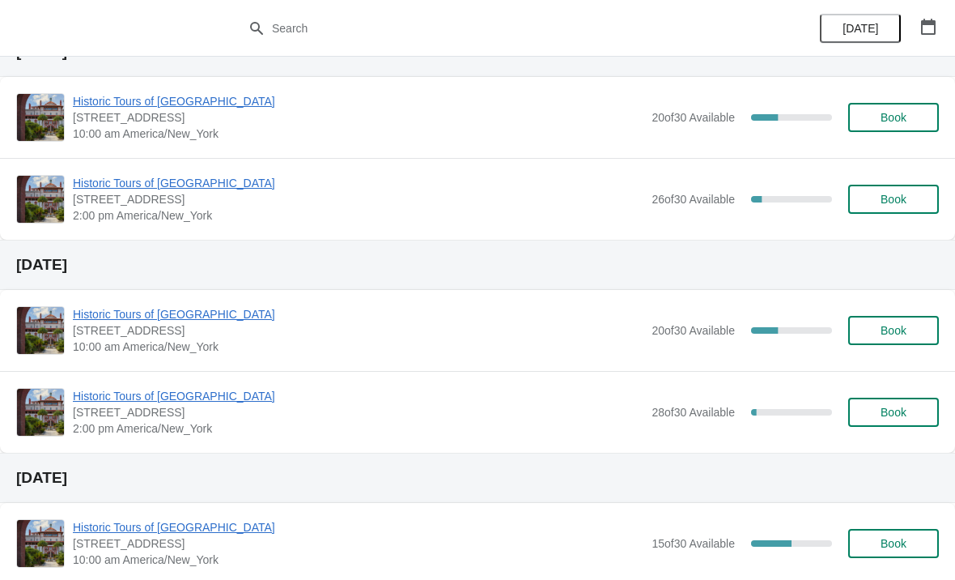
click at [143, 317] on span "Historic Tours of [GEOGRAPHIC_DATA]" at bounding box center [358, 314] width 571 height 16
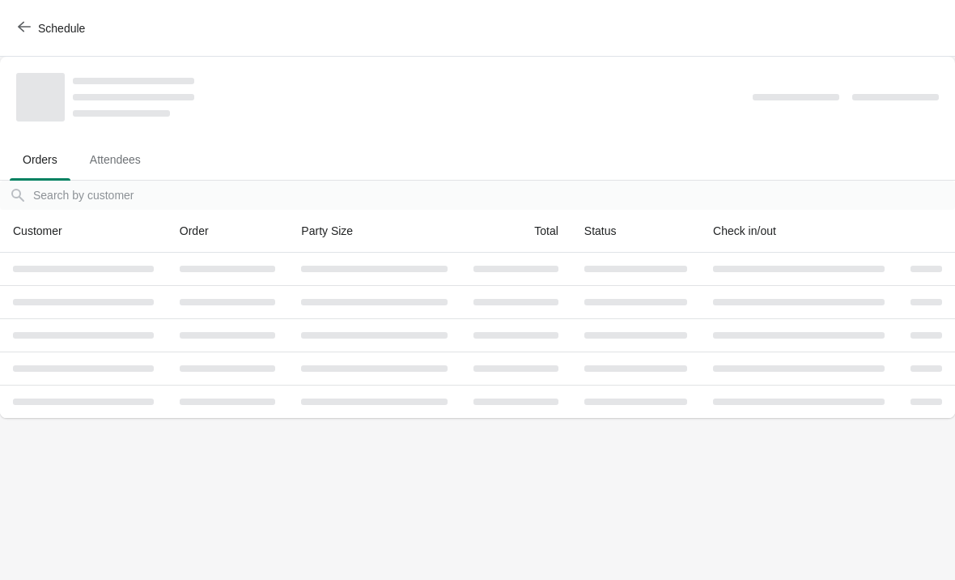
scroll to position [0, 0]
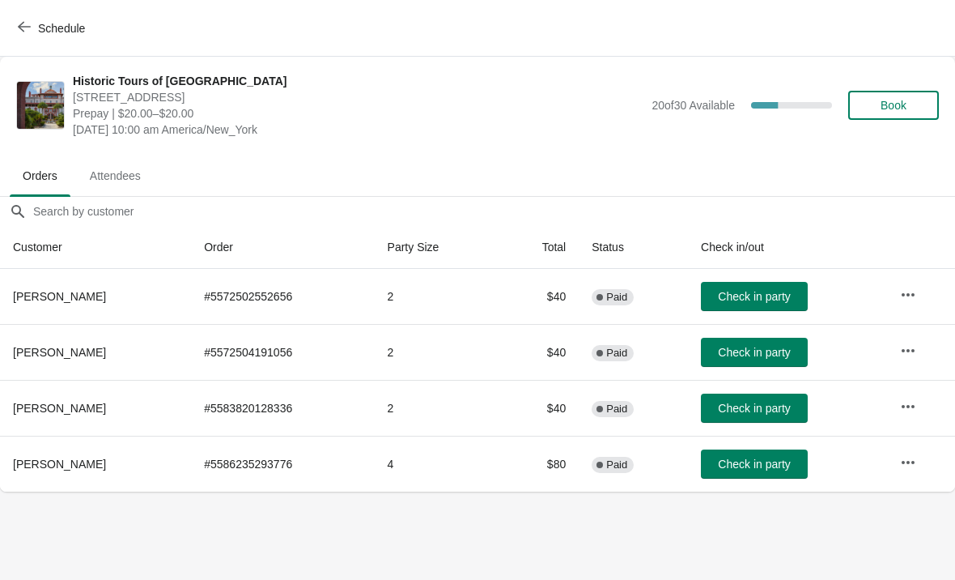
click at [903, 91] on button "Book" at bounding box center [893, 105] width 91 height 29
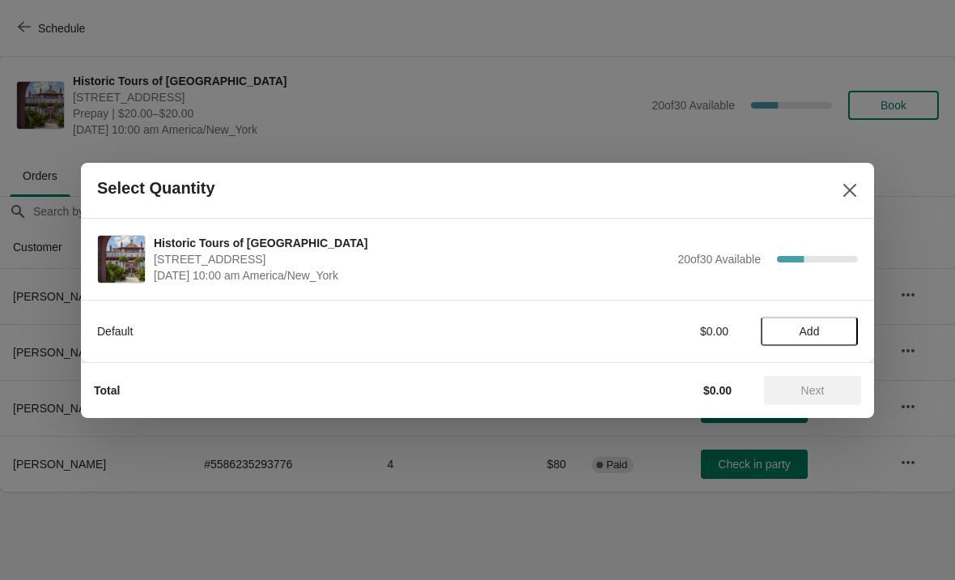
click at [823, 328] on span "Add" at bounding box center [809, 331] width 68 height 13
click at [817, 386] on span "Next" at bounding box center [812, 390] width 23 height 13
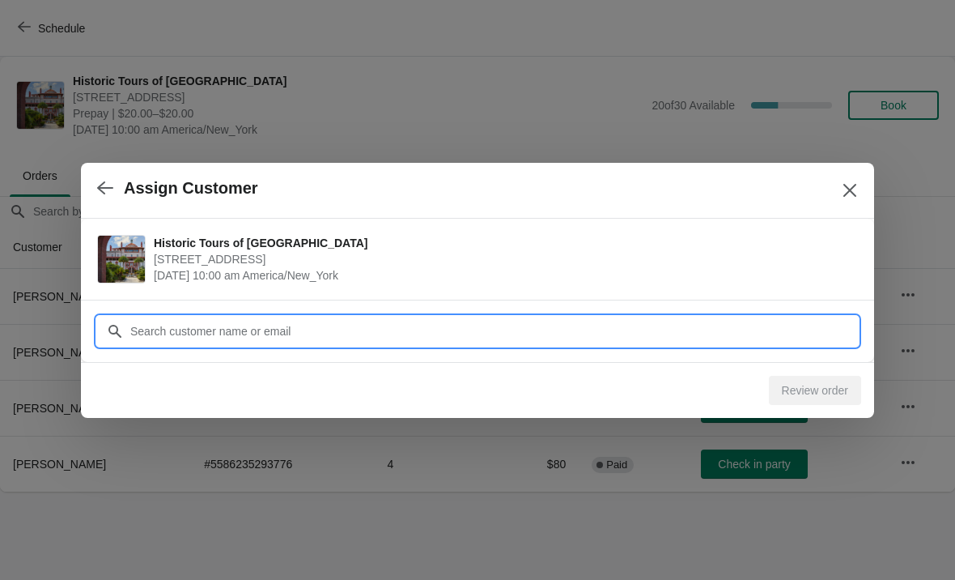
click at [816, 319] on input "Customer" at bounding box center [494, 331] width 729 height 29
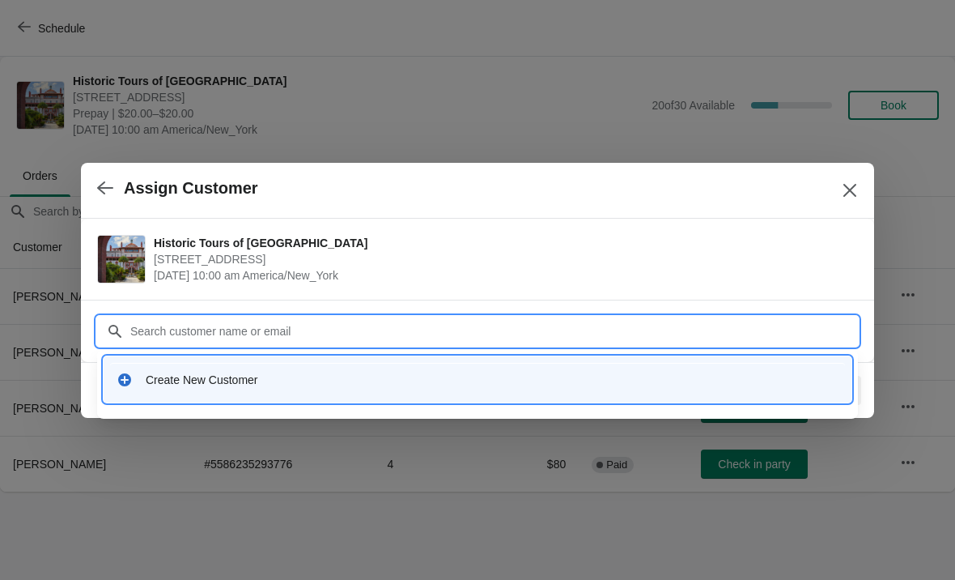
click at [168, 394] on div "Create New Customer" at bounding box center [477, 379] width 735 height 33
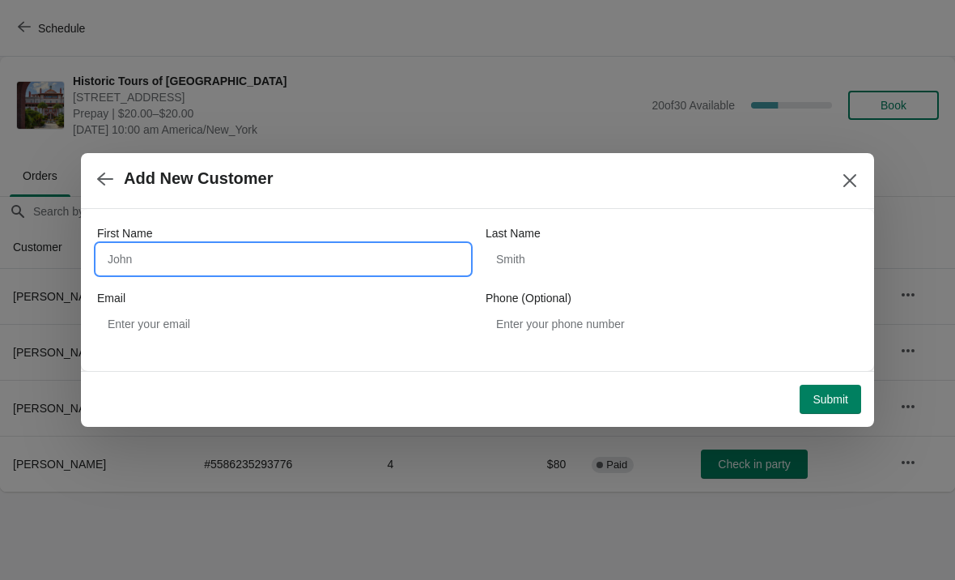
click at [162, 253] on input "First Name" at bounding box center [283, 258] width 372 height 29
type input "[PERSON_NAME]"
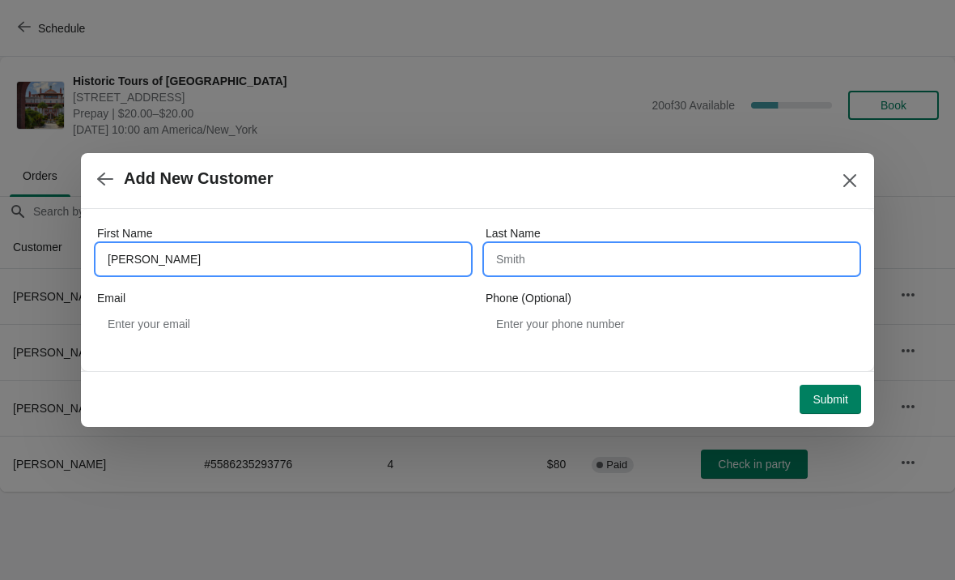
click at [663, 249] on input "Last Name" at bounding box center [672, 258] width 372 height 29
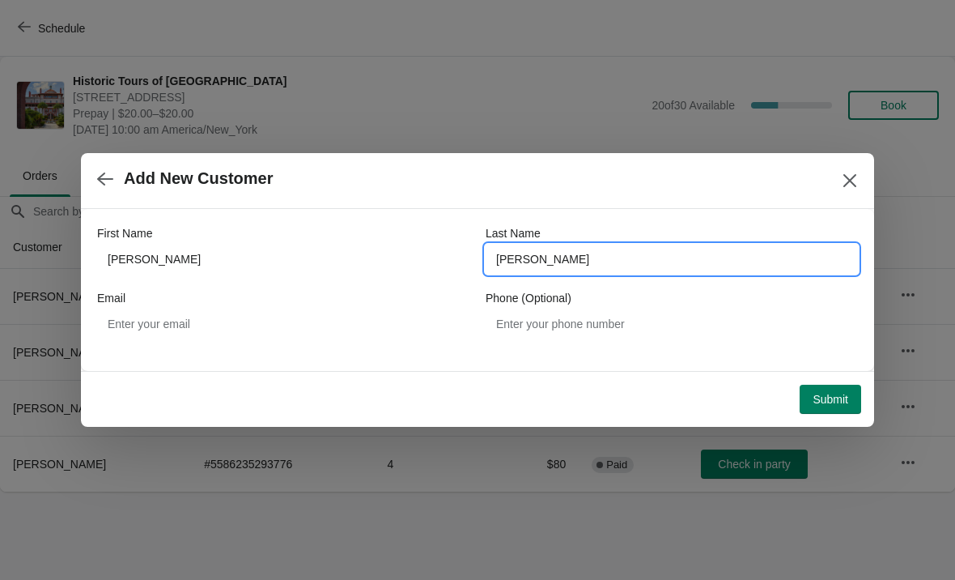
type input "[PERSON_NAME]"
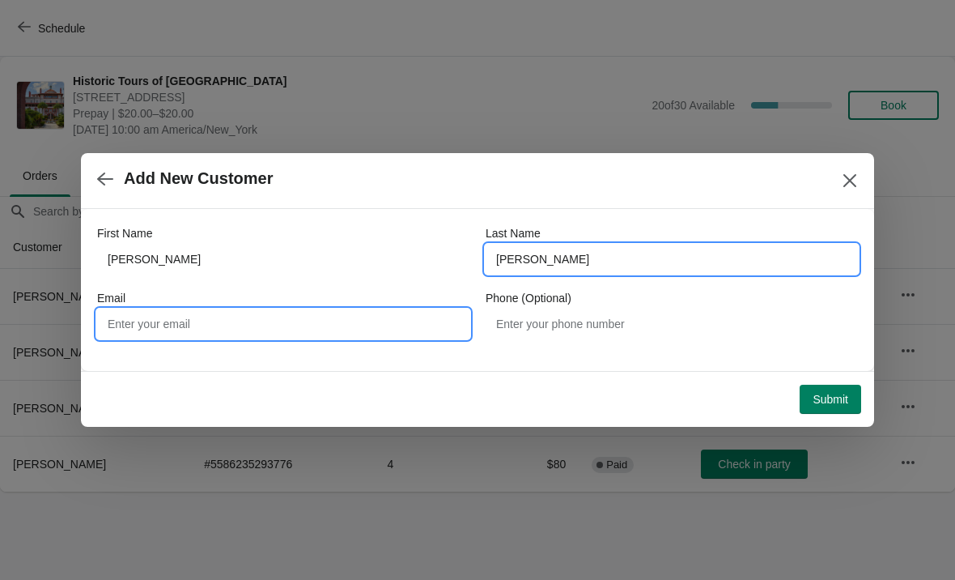
click at [177, 330] on input "Email" at bounding box center [283, 323] width 372 height 29
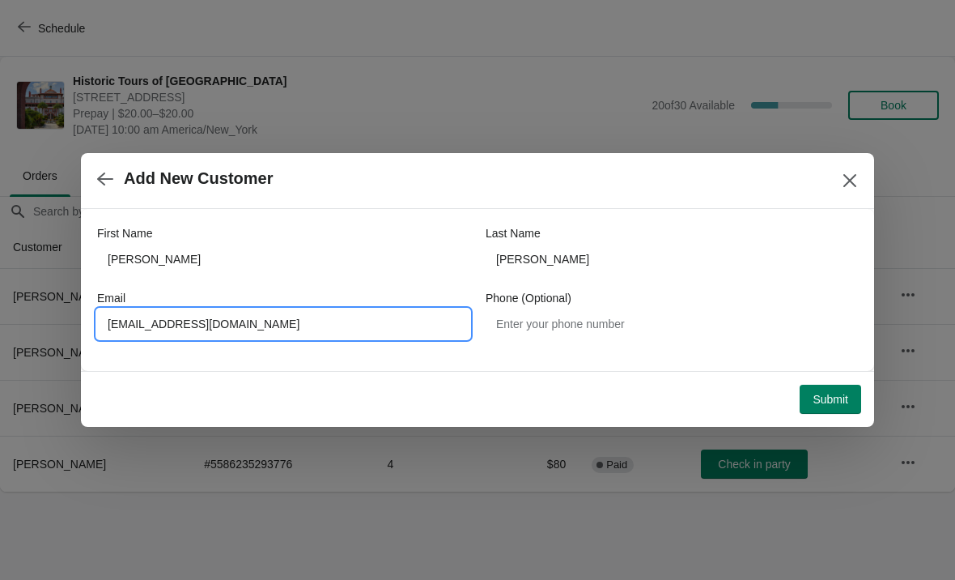
click at [119, 319] on input "[EMAIL_ADDRESS][DOMAIN_NAME]" at bounding box center [283, 323] width 372 height 29
click at [142, 312] on input "[EMAIL_ADDRESS][DOMAIN_NAME]" at bounding box center [283, 323] width 372 height 29
click at [139, 322] on input "[EMAIL_ADDRESS][DOMAIN_NAME]" at bounding box center [283, 323] width 372 height 29
click at [140, 327] on input "[EMAIL_ADDRESS][DOMAIN_NAME]" at bounding box center [283, 323] width 372 height 29
click at [142, 321] on input "[EMAIL_ADDRESS][DOMAIN_NAME]" at bounding box center [283, 323] width 372 height 29
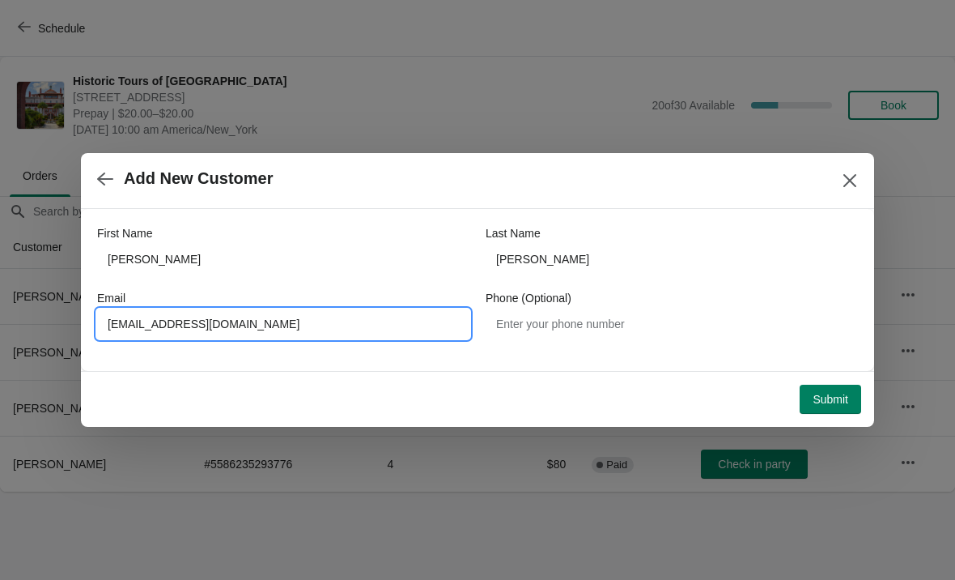
click at [142, 325] on input "[EMAIL_ADDRESS][DOMAIN_NAME]" at bounding box center [283, 323] width 372 height 29
click at [244, 329] on input "[EMAIL_ADDRESS][DOMAIN_NAME]" at bounding box center [283, 323] width 372 height 29
type input "[EMAIL_ADDRESS][DOMAIN_NAME]"
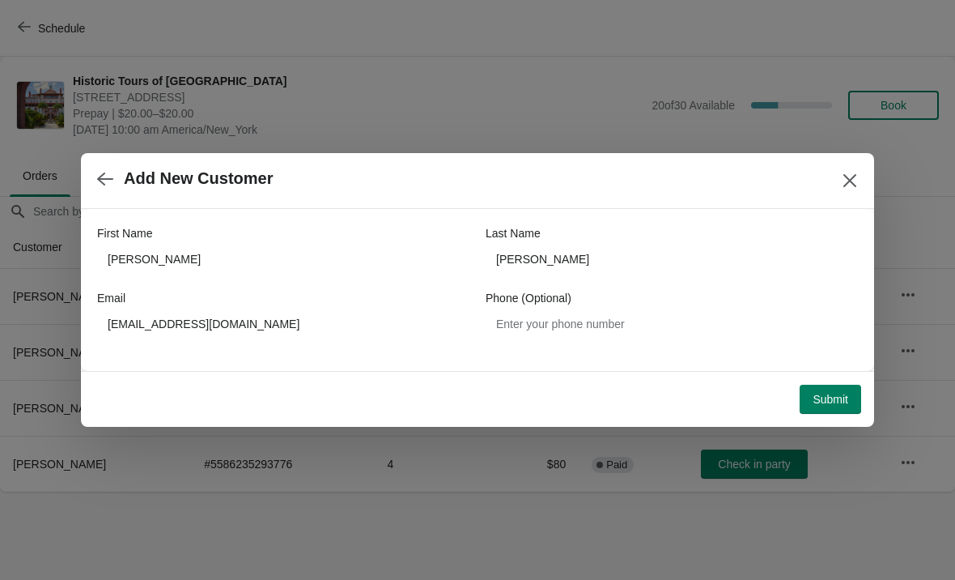
click at [838, 393] on span "Submit" at bounding box center [831, 399] width 36 height 13
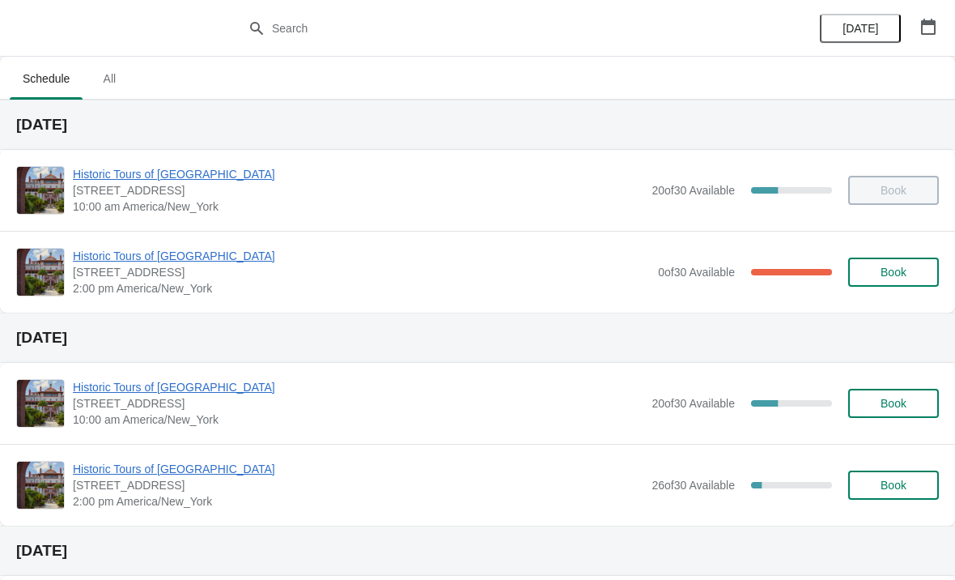
click at [136, 253] on span "Historic Tours of [GEOGRAPHIC_DATA]" at bounding box center [361, 256] width 577 height 16
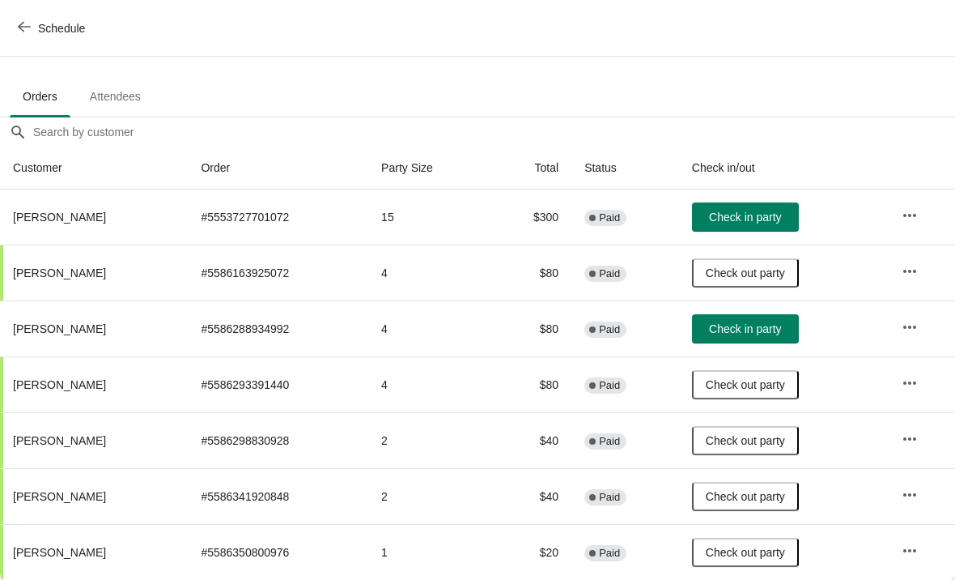
scroll to position [79, 0]
click at [774, 327] on span "Check in party" at bounding box center [745, 328] width 72 height 13
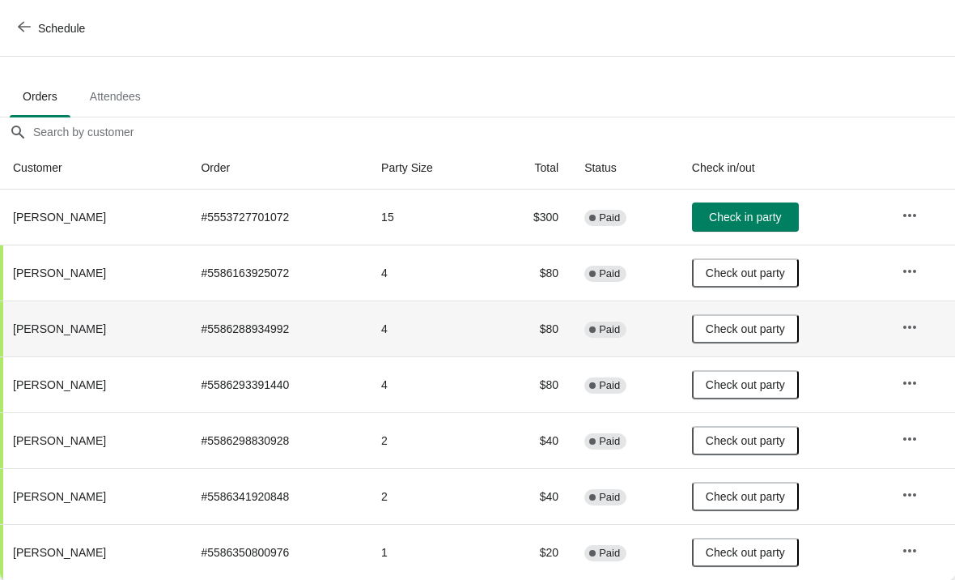
click at [768, 229] on button "Check in party" at bounding box center [745, 216] width 107 height 29
